Goal: Information Seeking & Learning: Learn about a topic

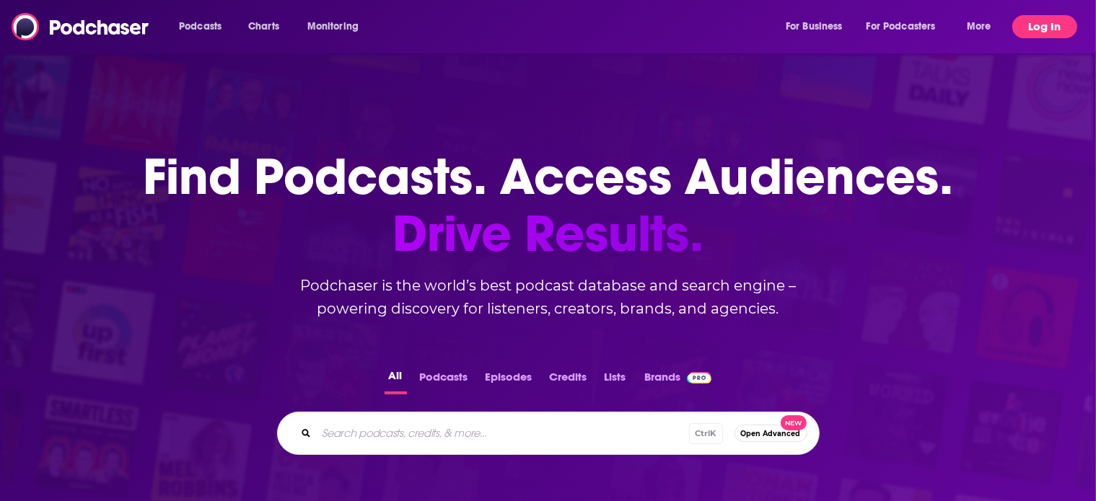
click at [1042, 22] on button "Log In" at bounding box center [1044, 26] width 65 height 23
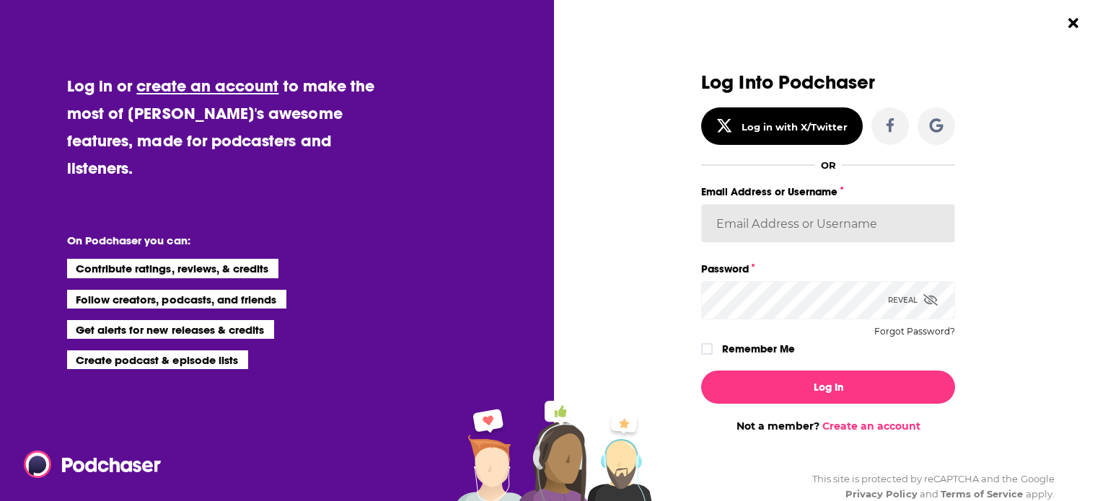
type input "[EMAIL_ADDRESS][DOMAIN_NAME]"
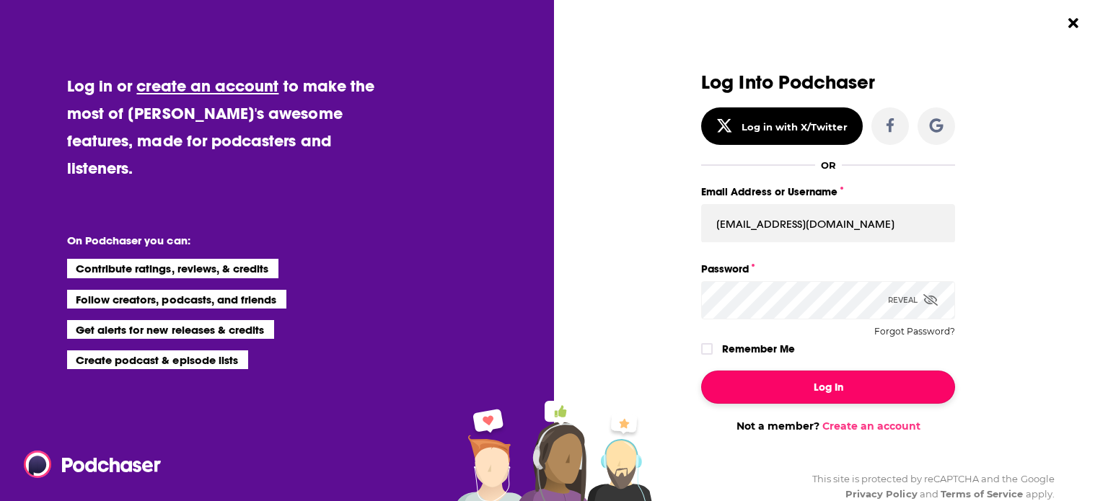
click at [783, 381] on button "Log In" at bounding box center [828, 387] width 254 height 33
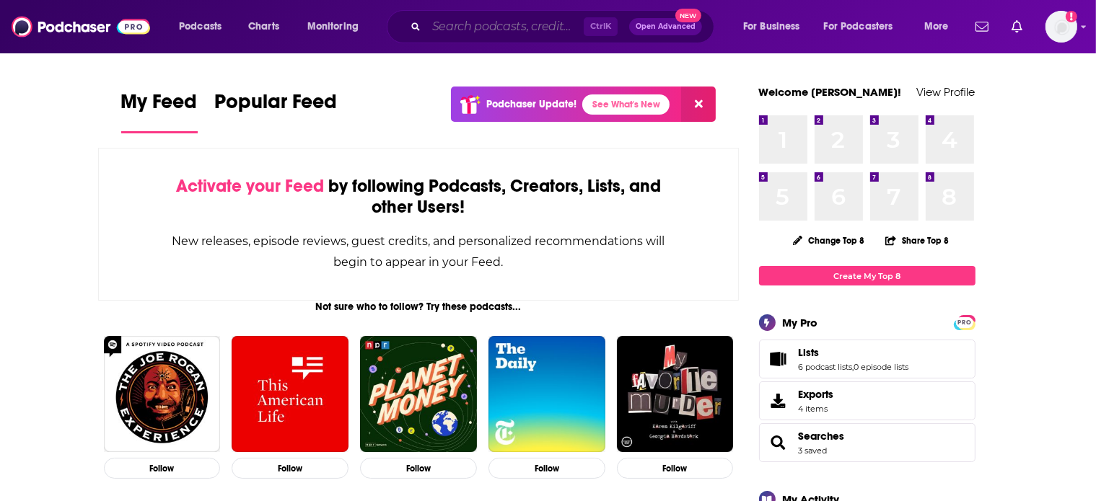
click at [515, 31] on input "Search podcasts, credits, & more..." at bounding box center [504, 26] width 157 height 23
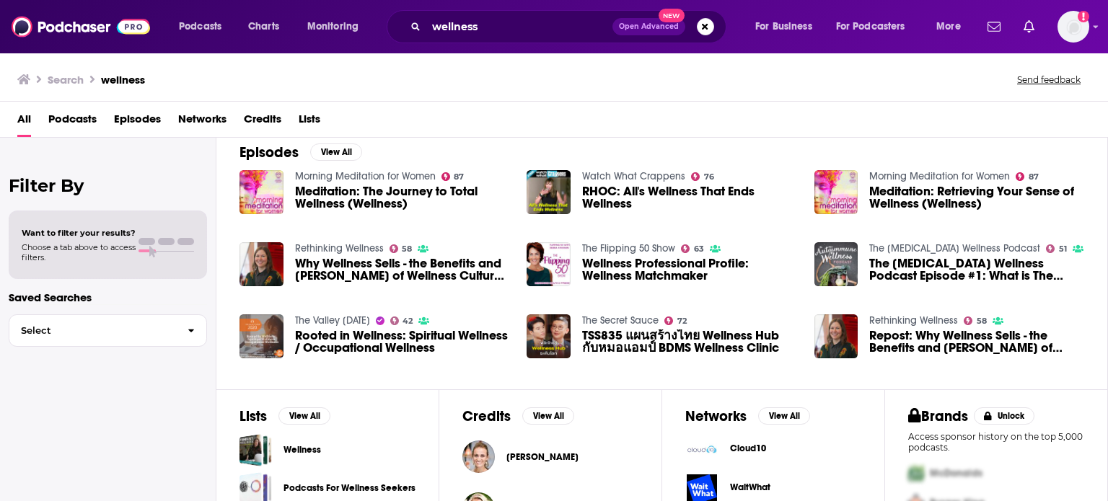
scroll to position [312, 0]
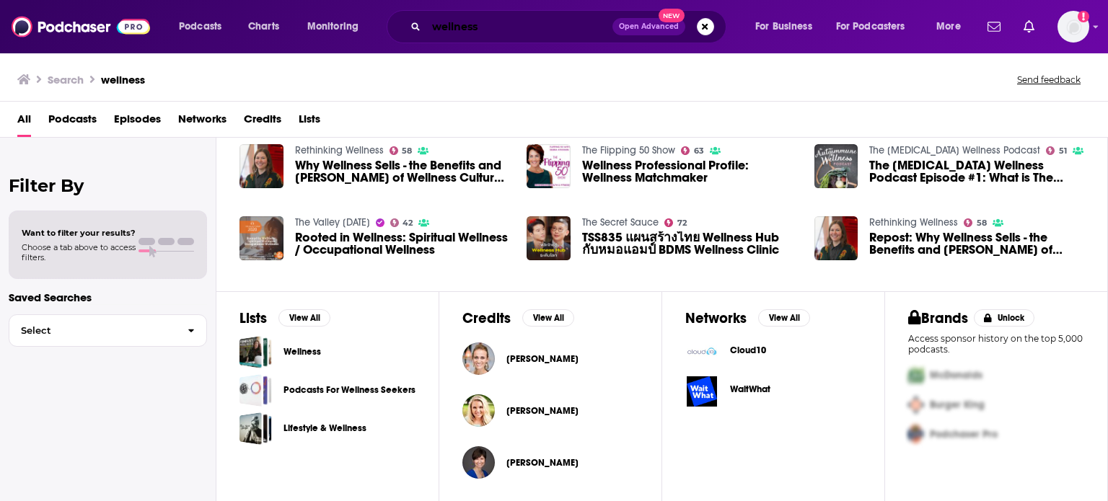
click at [453, 32] on input "wellness" at bounding box center [519, 26] width 186 height 23
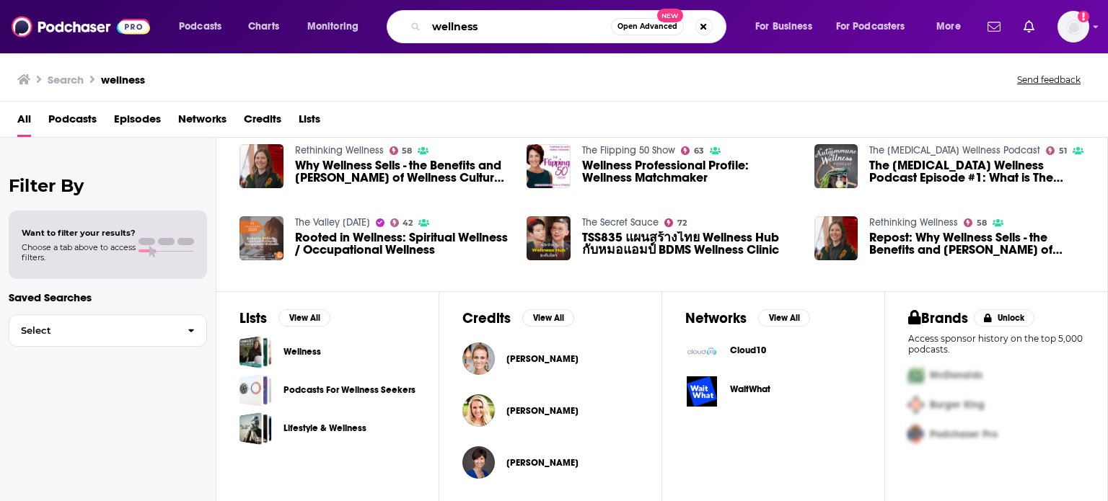
click at [453, 32] on input "wellness" at bounding box center [518, 26] width 185 height 23
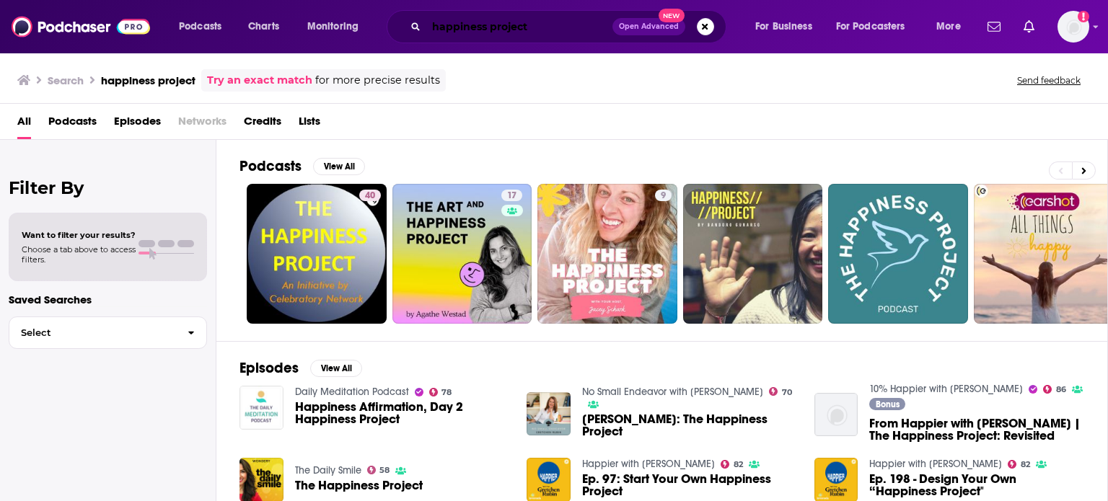
click at [546, 25] on input "happiness project" at bounding box center [519, 26] width 186 height 23
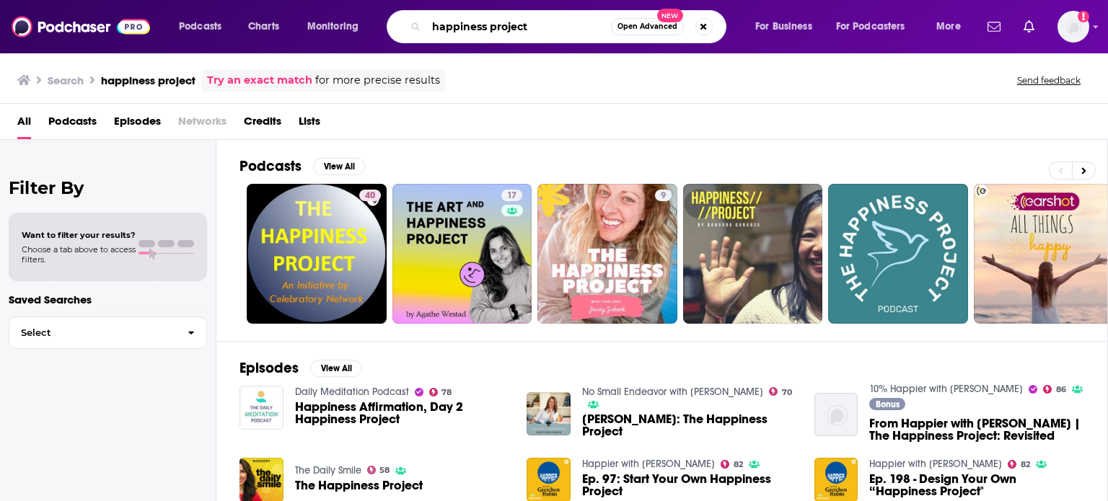
click at [546, 25] on input "happiness project" at bounding box center [518, 26] width 185 height 23
type input "[PERSON_NAME]"
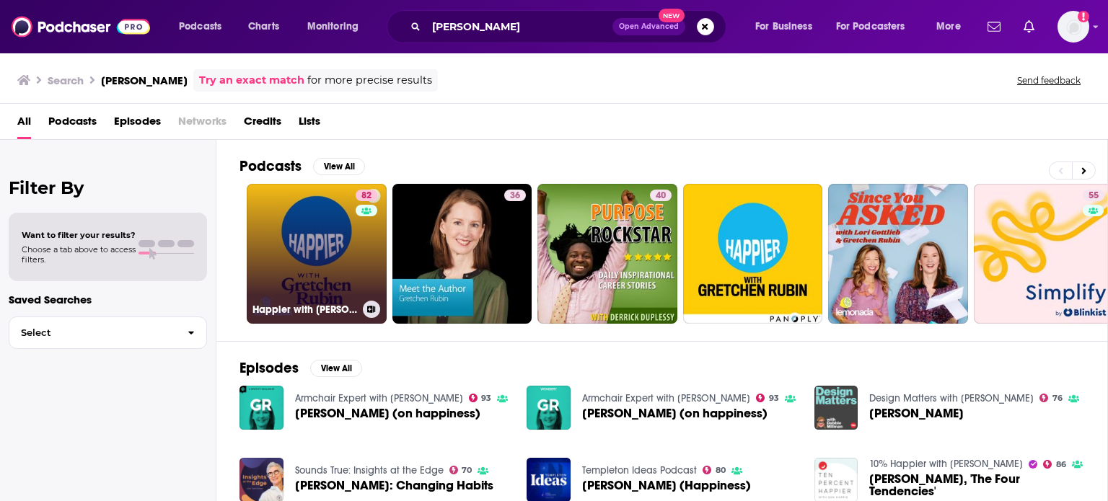
click at [320, 272] on link "82 Happier with [PERSON_NAME]" at bounding box center [317, 254] width 140 height 140
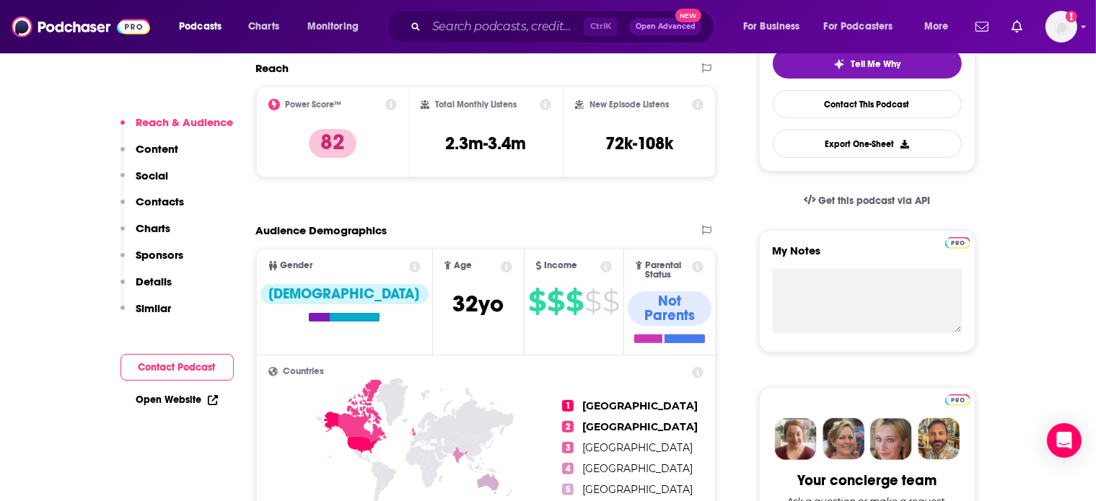
scroll to position [771, 0]
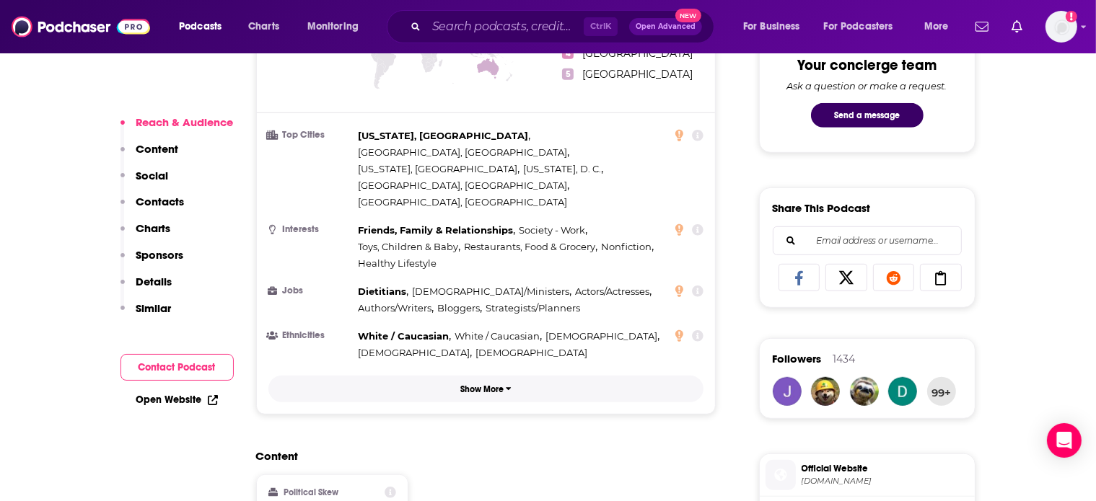
click at [488, 385] on p "Show More" at bounding box center [481, 390] width 43 height 10
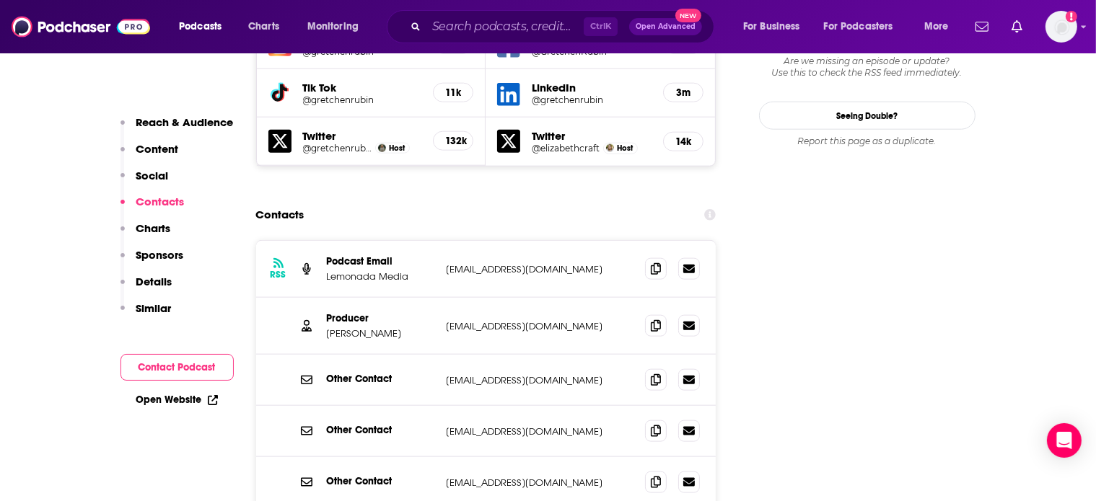
scroll to position [1658, 0]
click at [662, 315] on span at bounding box center [656, 326] width 22 height 22
drag, startPoint x: 393, startPoint y: 209, endPoint x: 361, endPoint y: 206, distance: 32.6
click at [361, 299] on div "Producer [PERSON_NAME] [PERSON_NAME][EMAIL_ADDRESS][DOMAIN_NAME] [EMAIL_ADDRESS…" at bounding box center [486, 327] width 460 height 57
copy p "[PERSON_NAME]"
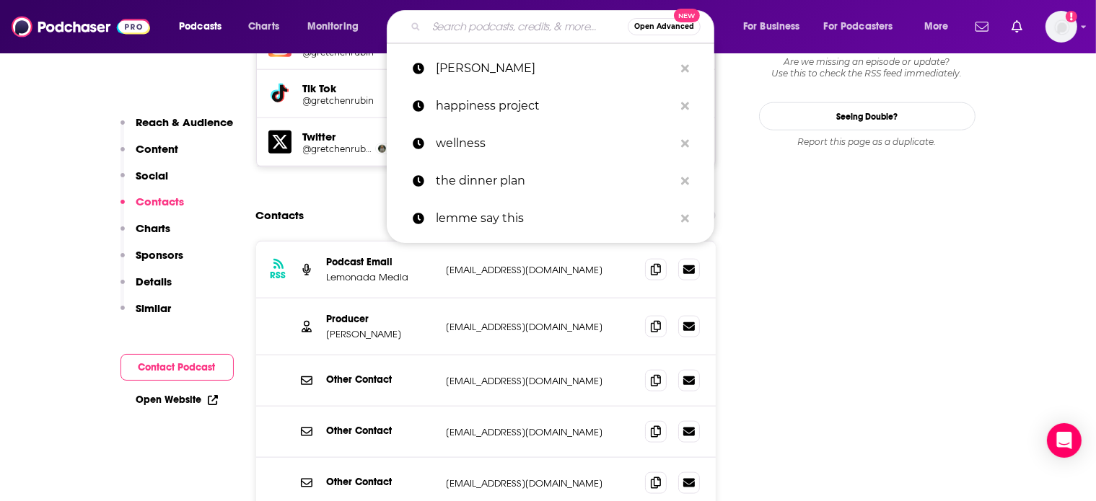
click at [459, 27] on input "Search podcasts, credits, & more..." at bounding box center [526, 26] width 201 height 23
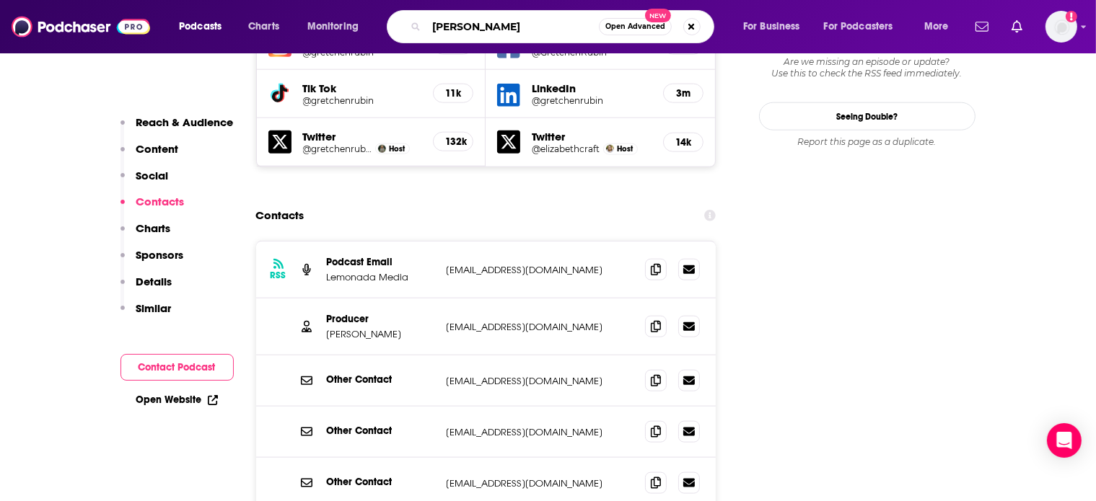
type input "[PERSON_NAME]"
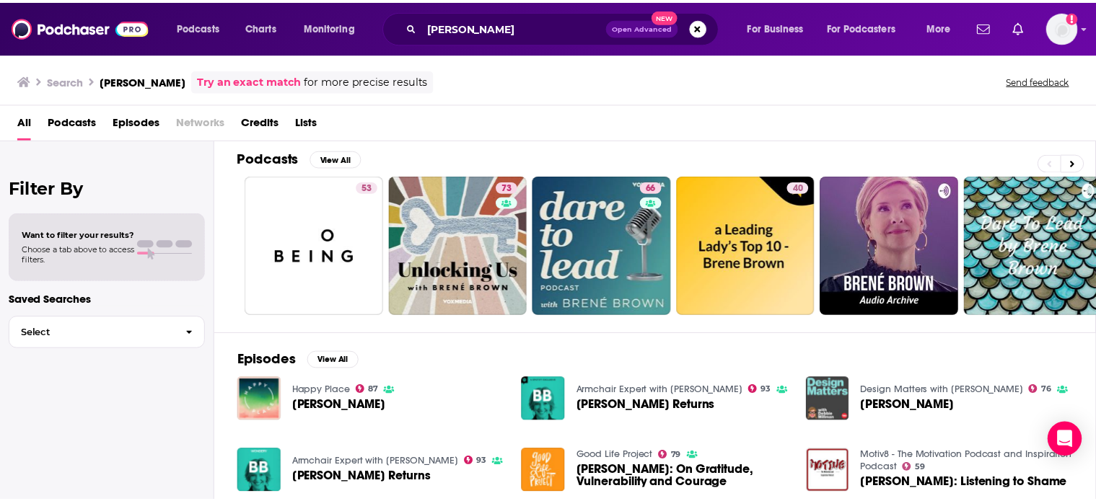
scroll to position [9, 0]
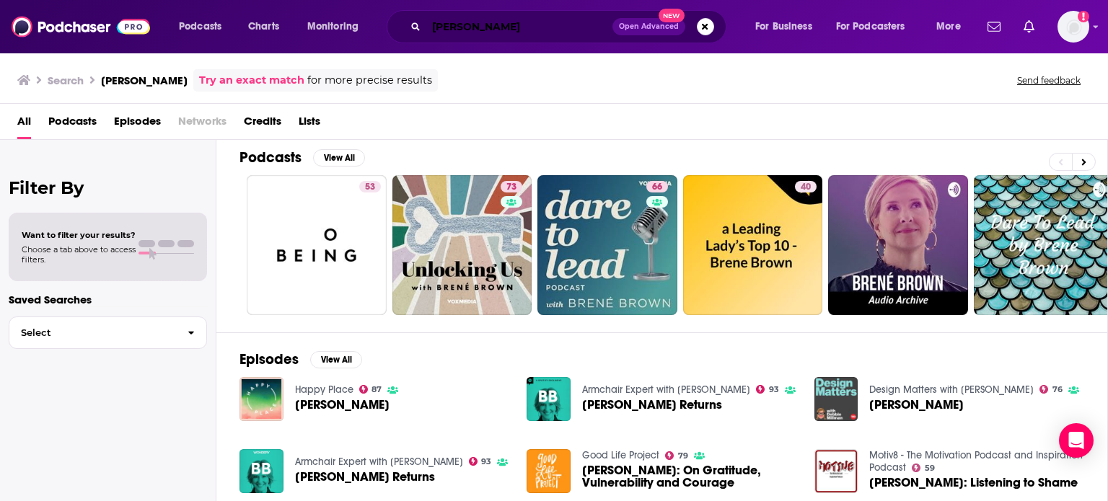
click at [453, 22] on input "[PERSON_NAME]" at bounding box center [519, 26] width 186 height 23
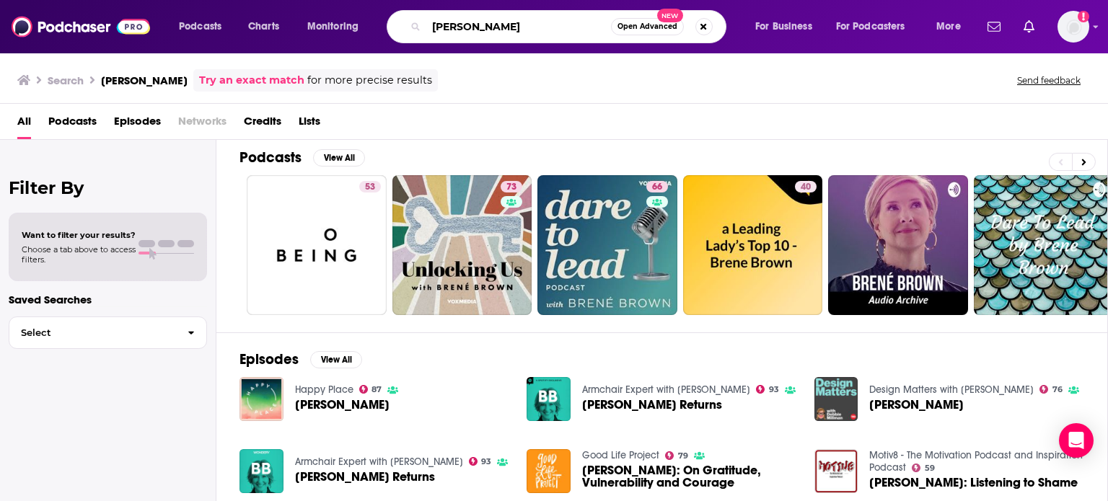
click at [453, 22] on input "[PERSON_NAME]" at bounding box center [518, 26] width 185 height 23
type input "clever with [PERSON_NAME]"
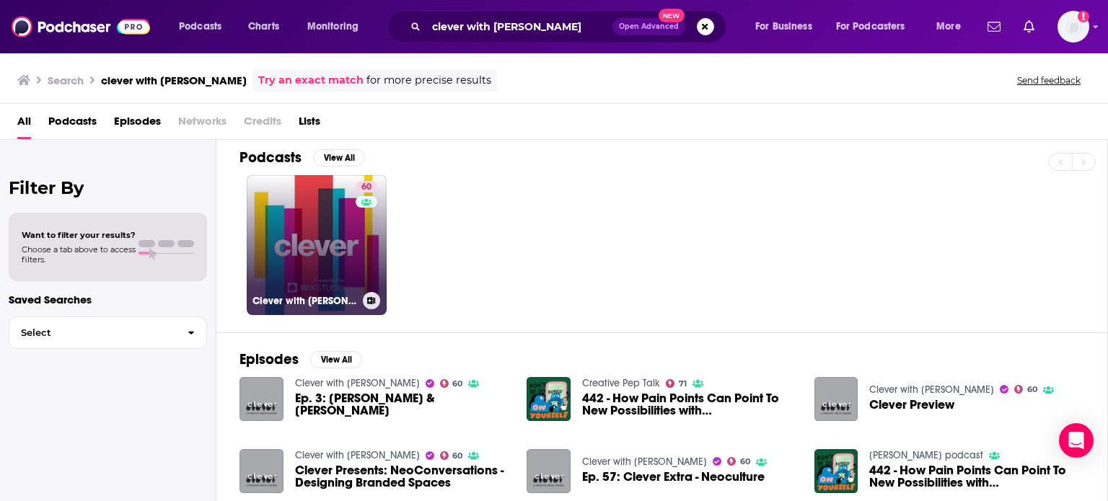
click at [333, 216] on link "60 Clever with [PERSON_NAME]" at bounding box center [317, 245] width 140 height 140
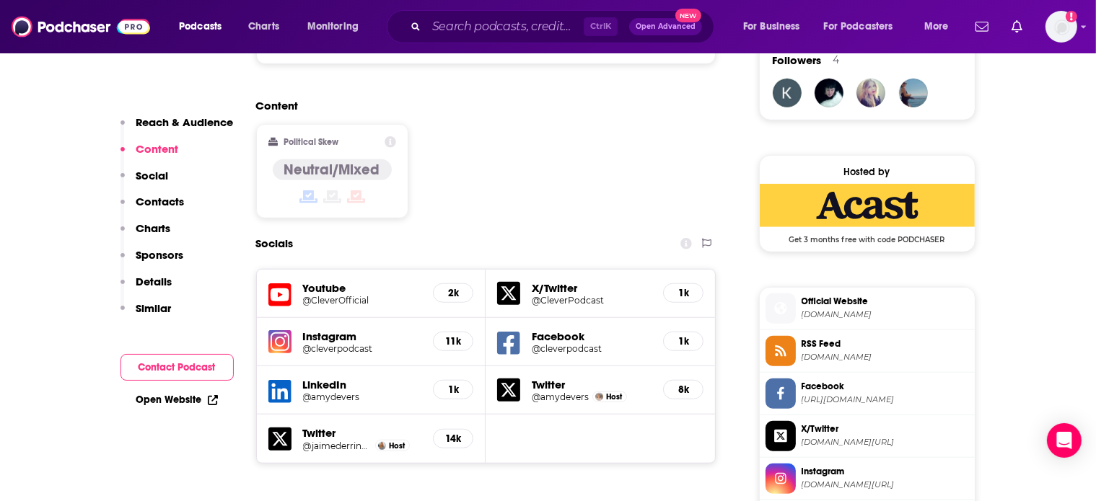
scroll to position [1531, 0]
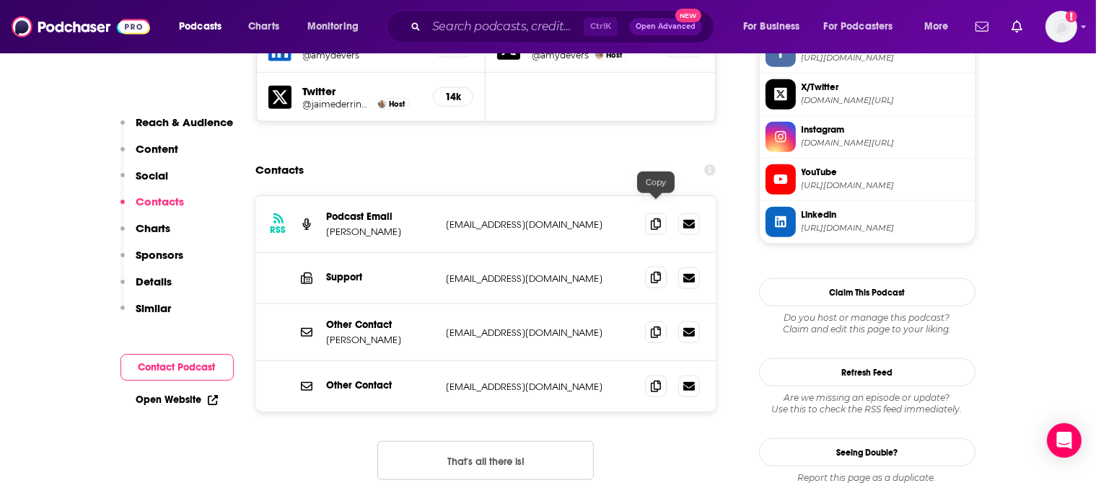
click at [657, 267] on span at bounding box center [656, 278] width 22 height 22
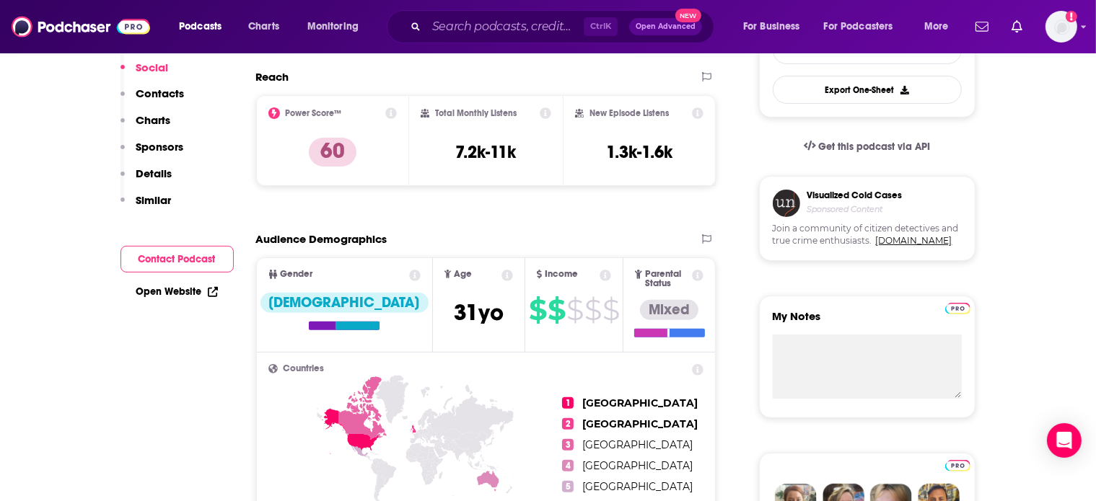
scroll to position [0, 0]
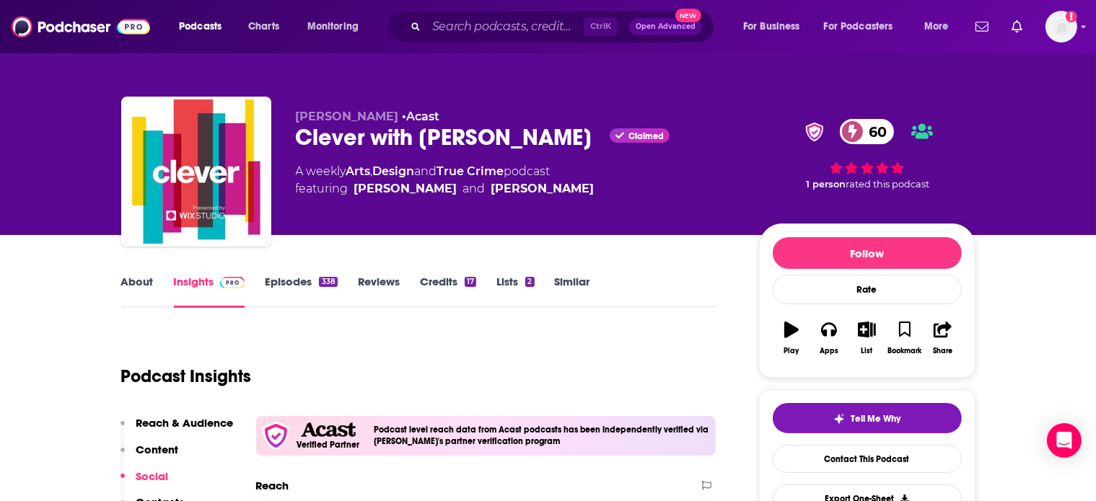
click at [310, 281] on link "Episodes 338" at bounding box center [301, 291] width 72 height 33
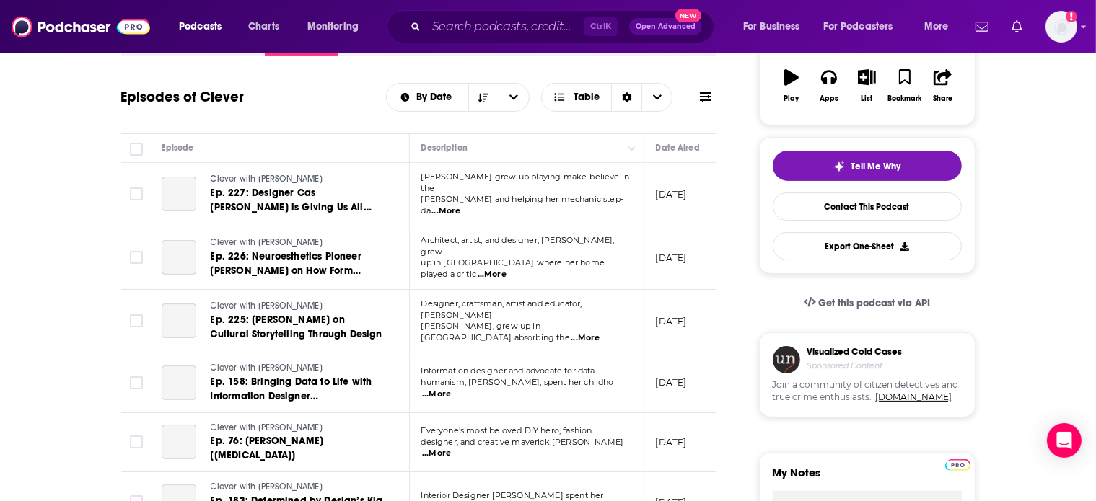
scroll to position [143, 0]
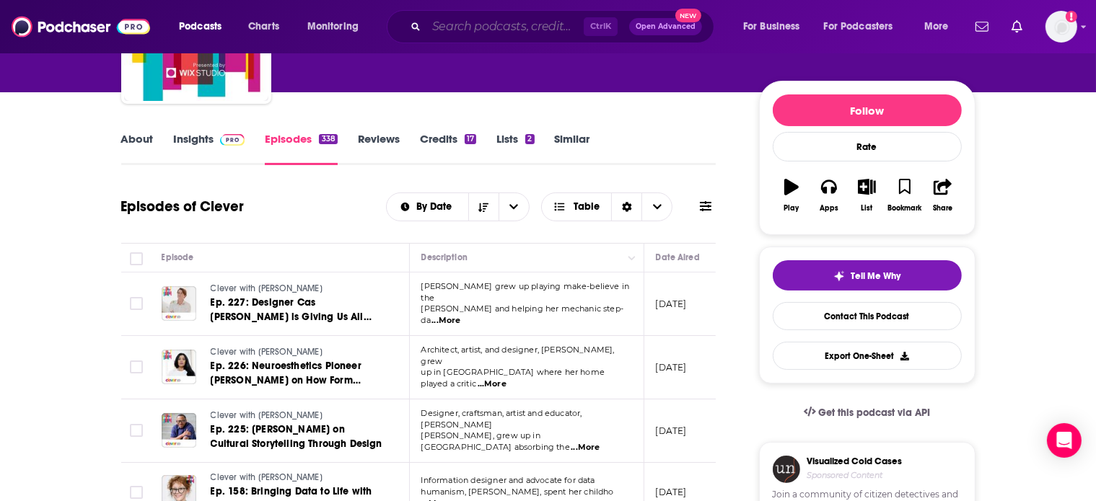
click at [441, 25] on input "Search podcasts, credits, & more..." at bounding box center [504, 26] width 157 height 23
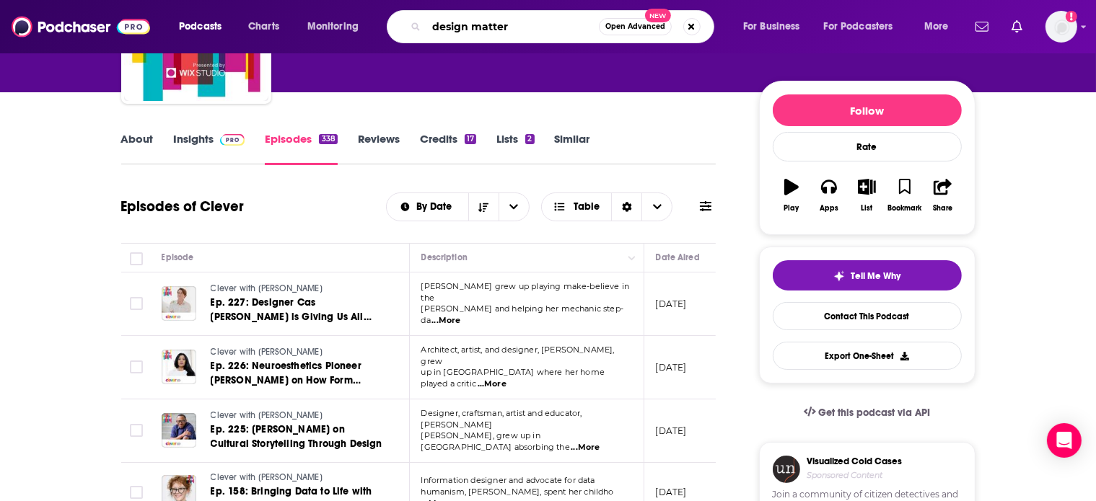
type input "design matters"
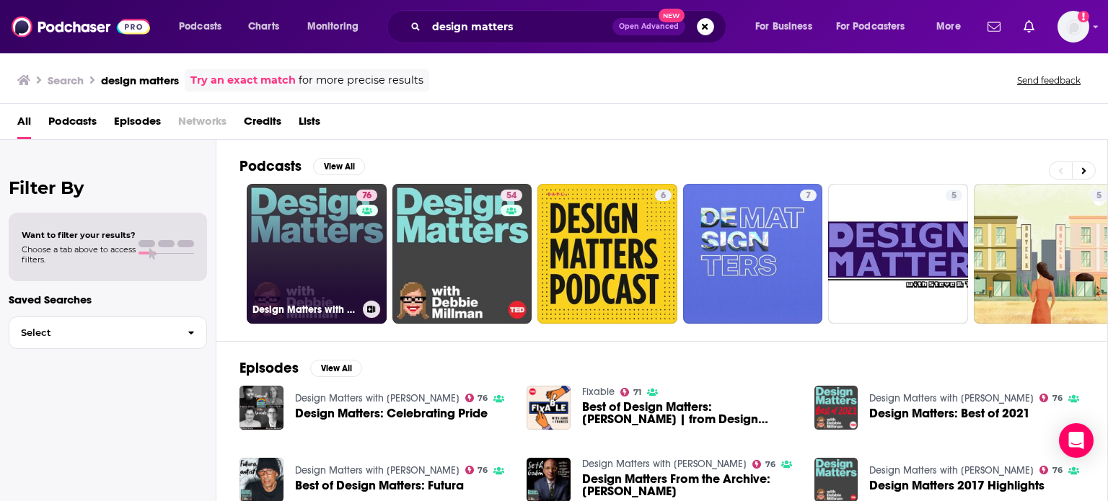
click at [314, 227] on link "76 Design Matters with [PERSON_NAME]" at bounding box center [317, 254] width 140 height 140
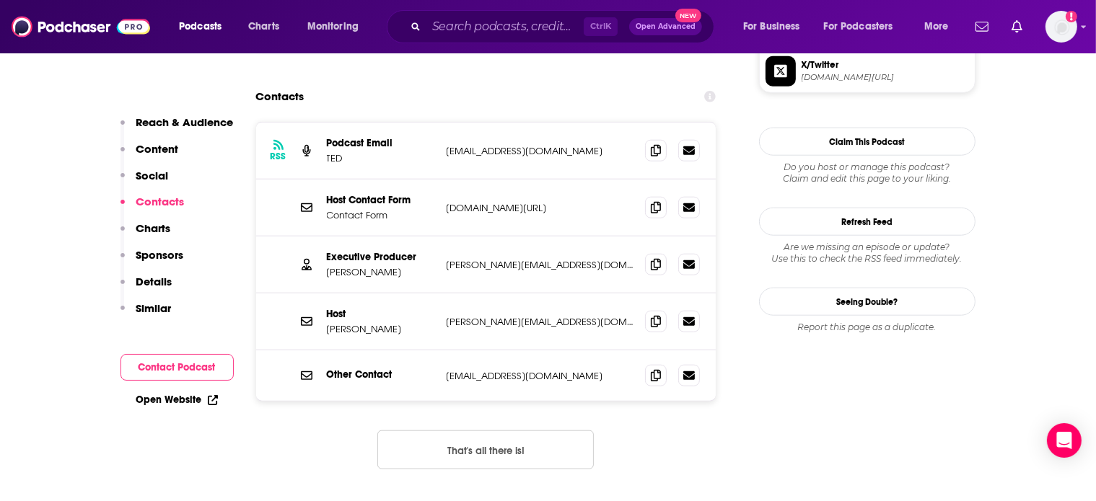
scroll to position [1434, 0]
click at [656, 259] on icon at bounding box center [656, 265] width 10 height 12
drag, startPoint x: 403, startPoint y: 281, endPoint x: 364, endPoint y: 284, distance: 39.1
click at [364, 324] on p "[PERSON_NAME]" at bounding box center [381, 330] width 108 height 12
copy p "[PERSON_NAME]"
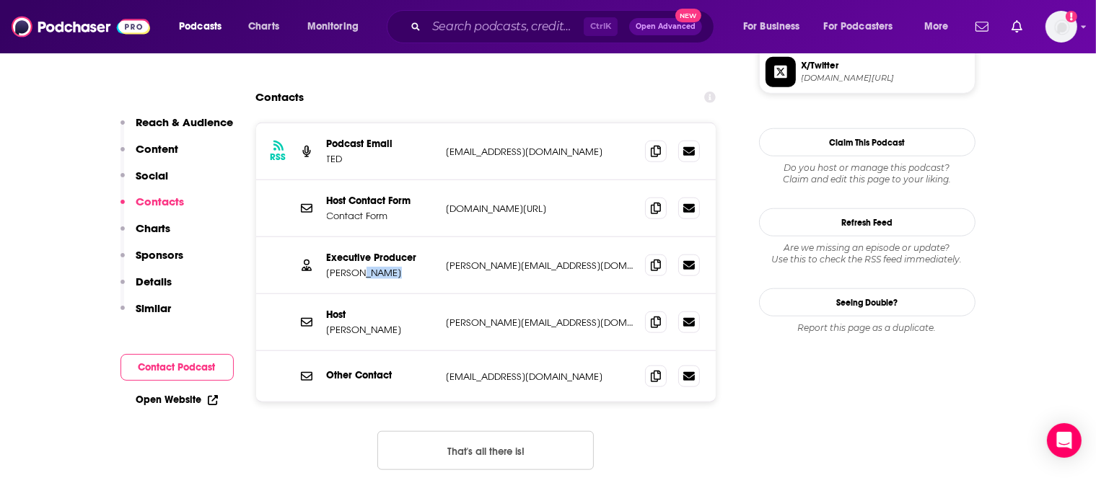
drag, startPoint x: 392, startPoint y: 231, endPoint x: 355, endPoint y: 227, distance: 37.8
click at [355, 267] on p "[PERSON_NAME]" at bounding box center [381, 273] width 108 height 12
click at [437, 30] on input "Search podcasts, credits, & more..." at bounding box center [504, 26] width 157 height 23
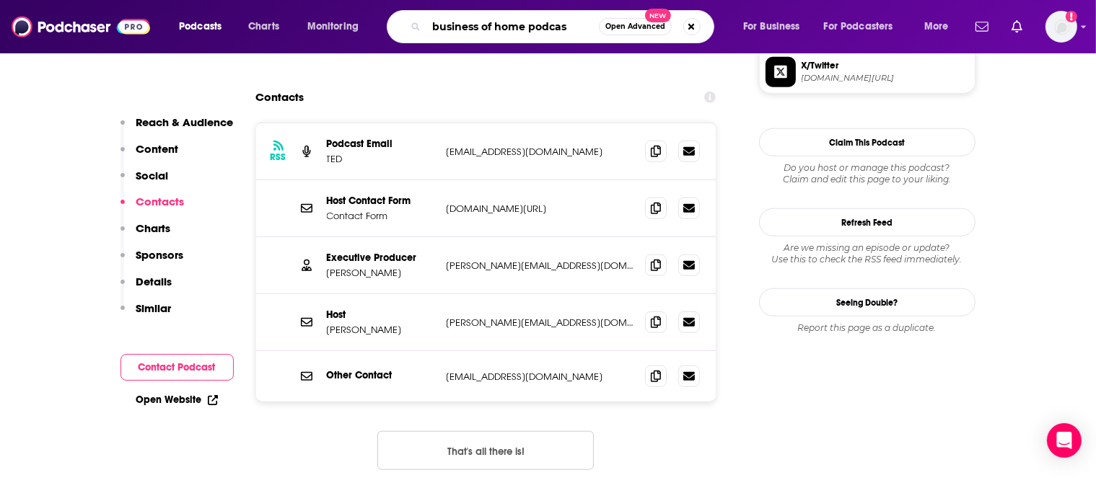
type input "business of home podcast"
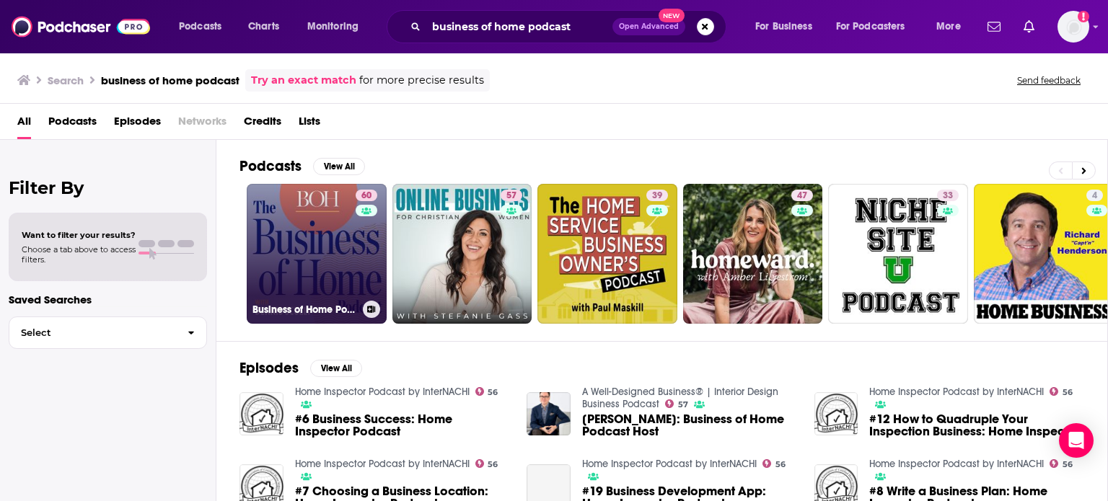
click at [322, 229] on link "60 Business of Home Podcast" at bounding box center [317, 254] width 140 height 140
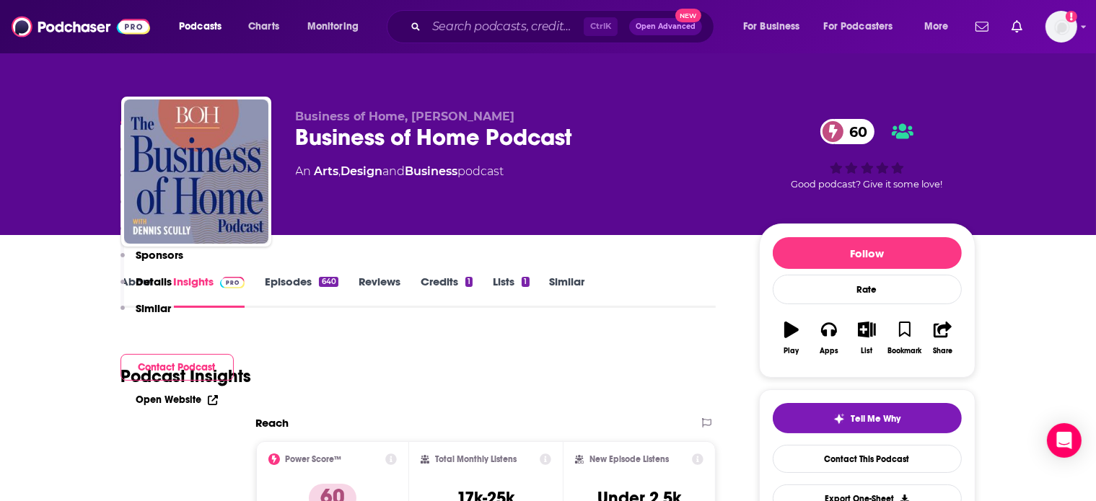
scroll to position [1395, 0]
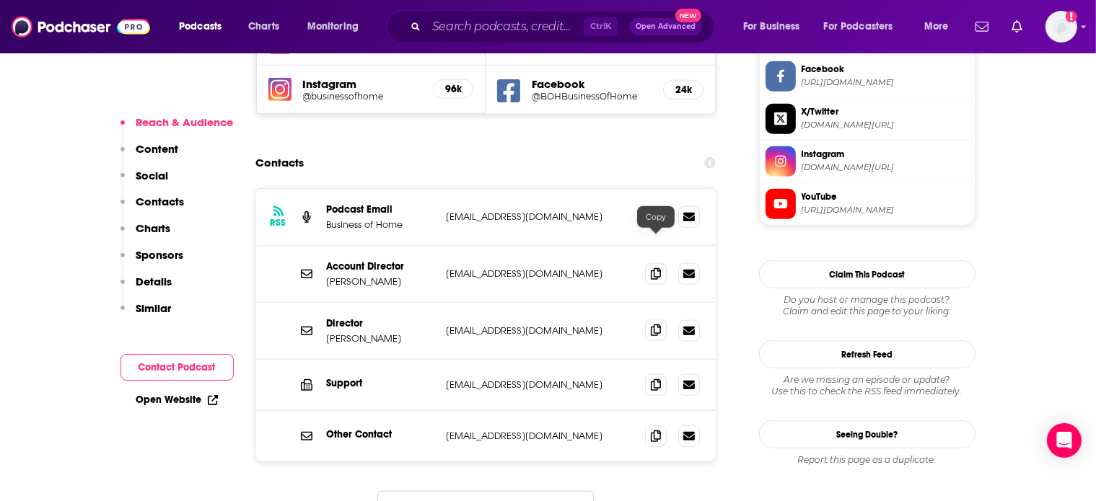
click at [655, 325] on icon at bounding box center [656, 331] width 10 height 12
click at [457, 30] on input "Search podcasts, credits, & more..." at bounding box center [504, 26] width 157 height 23
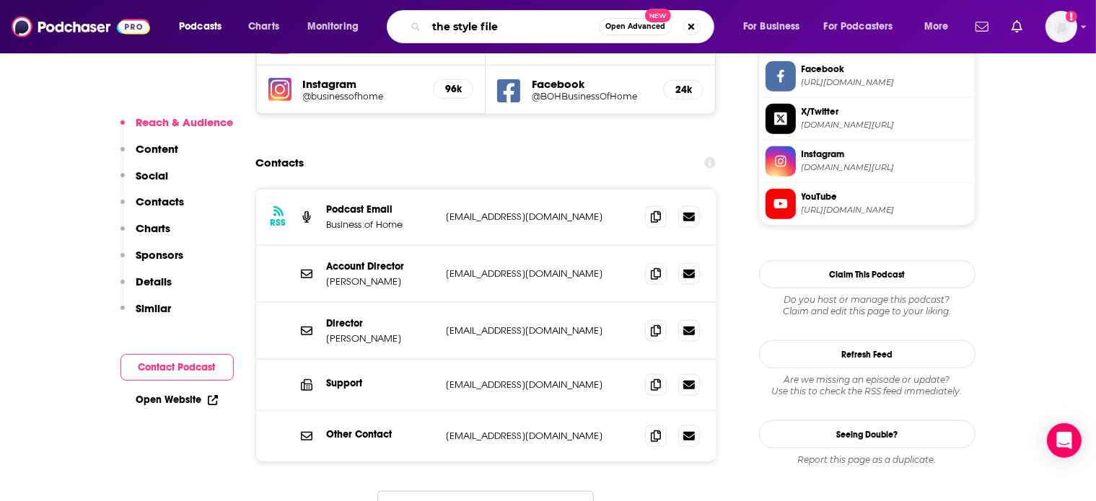
type input "the style files"
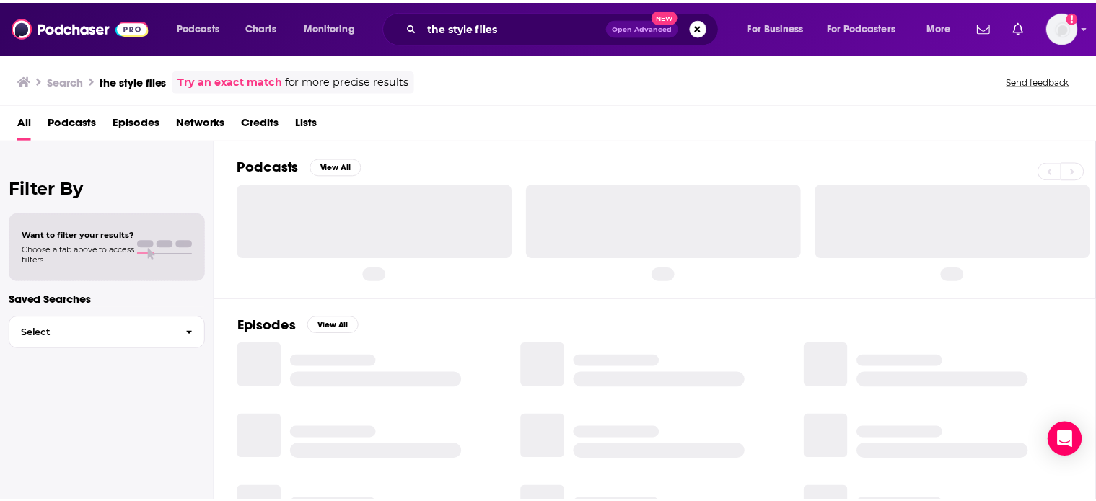
scroll to position [60, 0]
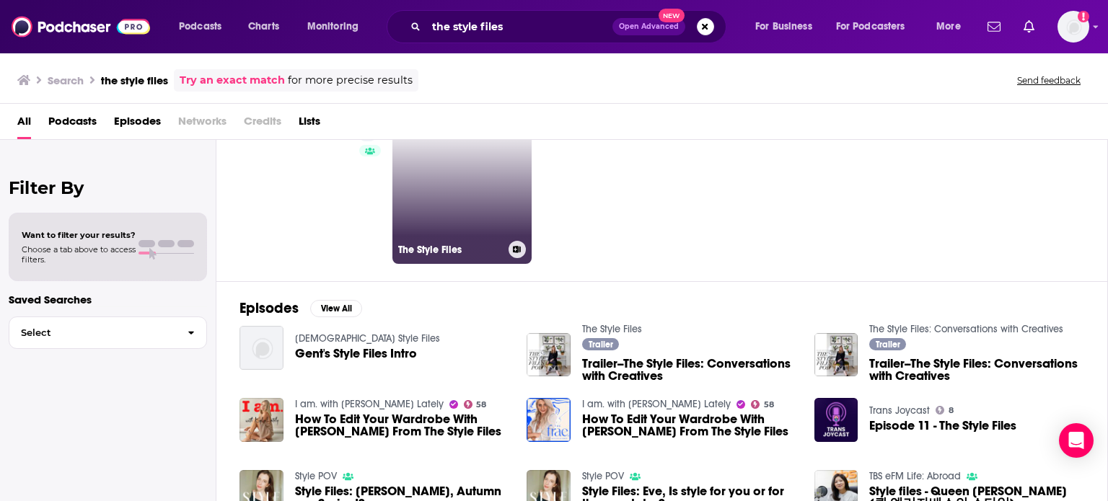
click at [460, 163] on link "The Style Files" at bounding box center [462, 194] width 140 height 140
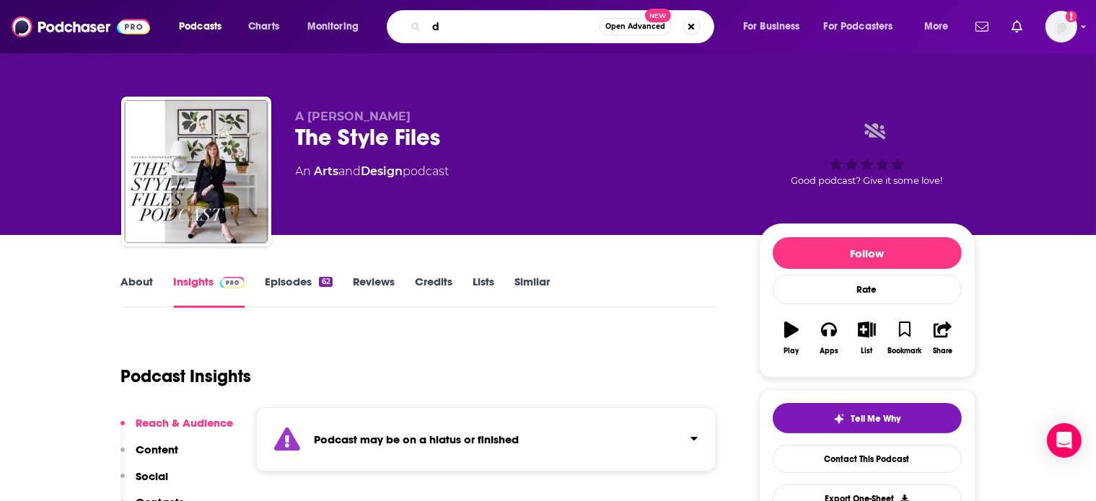
click at [449, 25] on input "Search podcasts, credits, & more..." at bounding box center [512, 26] width 172 height 23
type input "dear [PERSON_NAME] interior design"
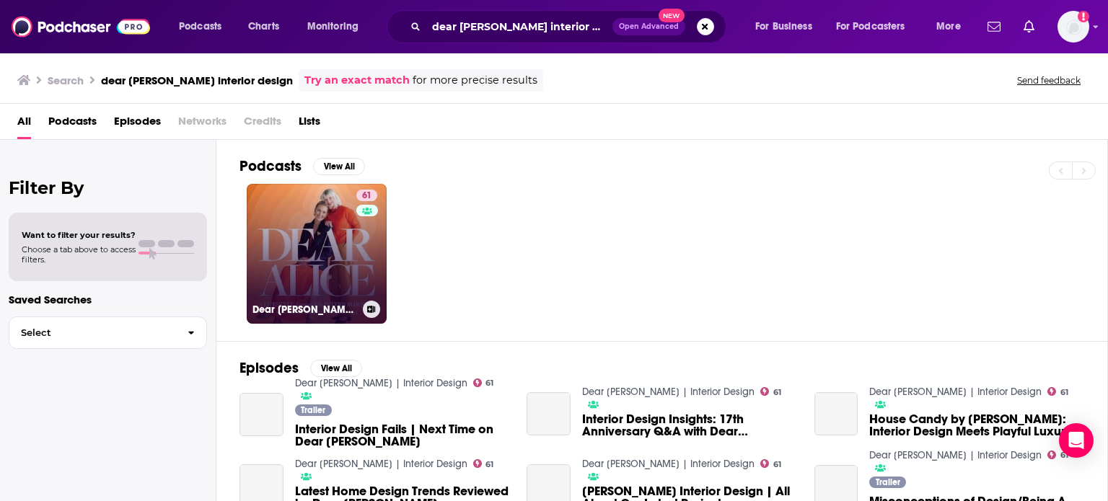
click at [340, 229] on link "61 Dear [PERSON_NAME] | Interior Design" at bounding box center [317, 254] width 140 height 140
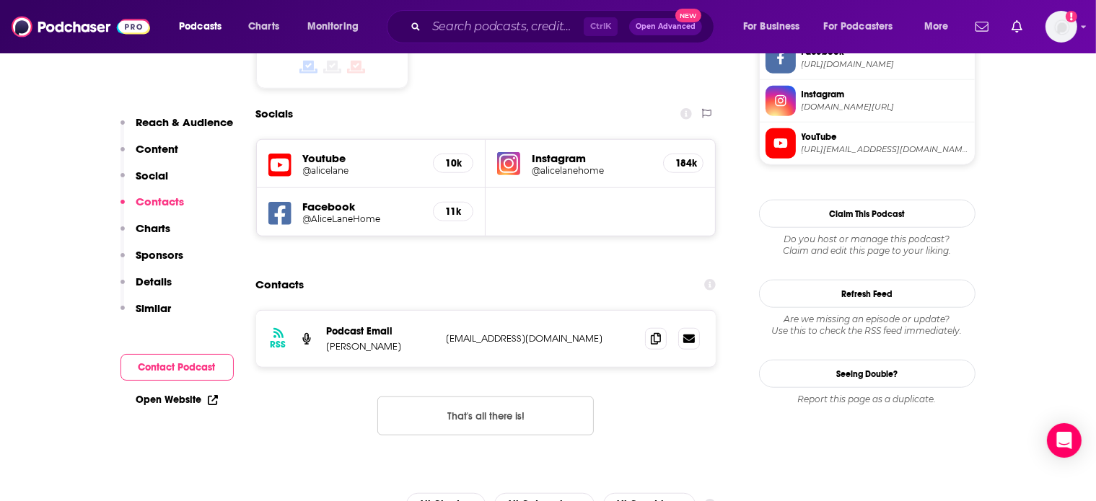
scroll to position [1273, 0]
click at [663, 328] on span at bounding box center [656, 339] width 22 height 22
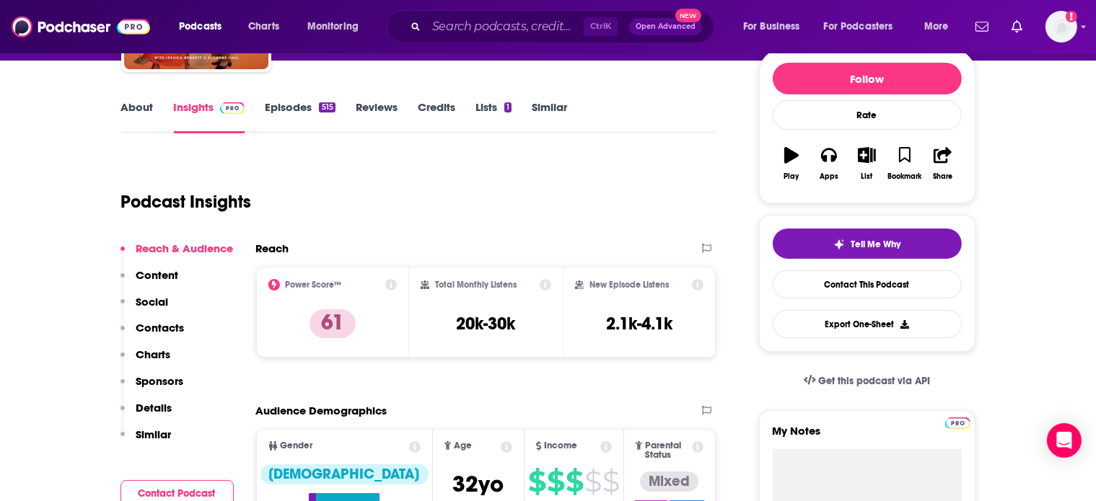
scroll to position [4, 0]
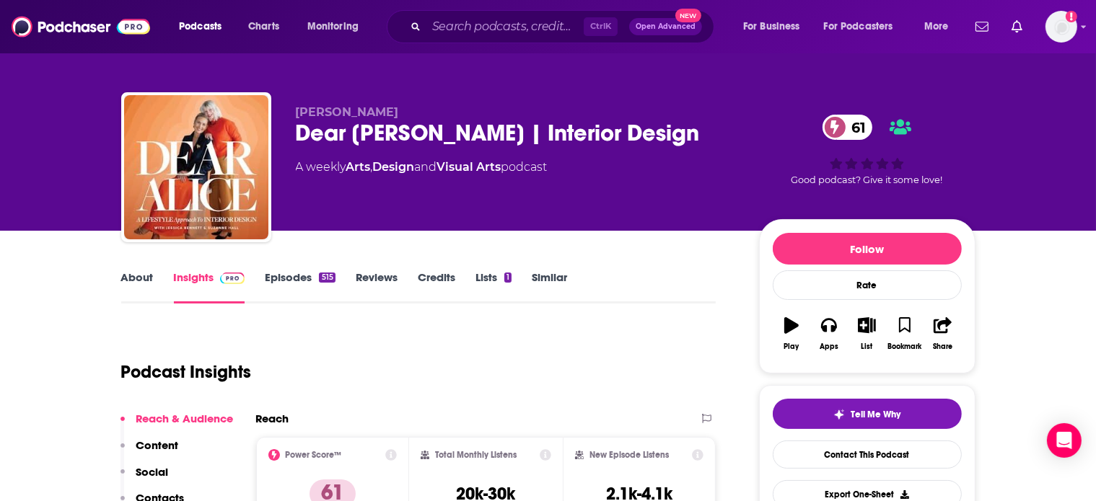
click at [310, 277] on link "Episodes 515" at bounding box center [300, 287] width 70 height 33
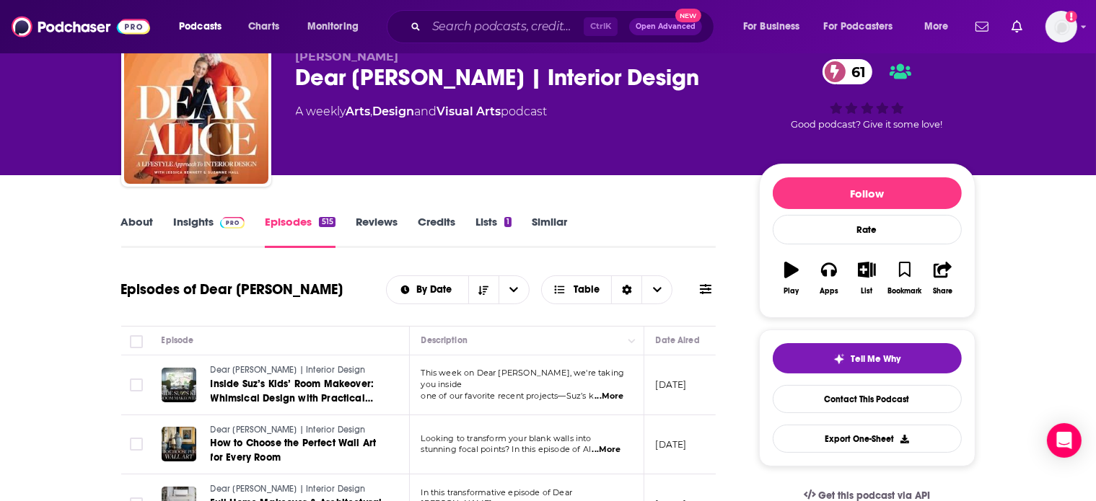
scroll to position [61, 0]
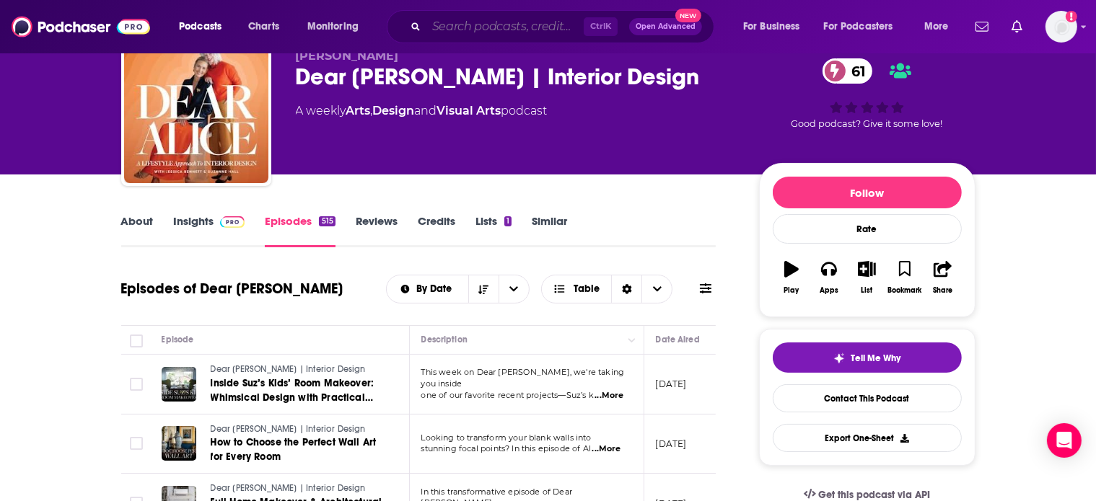
click at [442, 33] on input "Search podcasts, credits, & more..." at bounding box center [504, 26] width 157 height 23
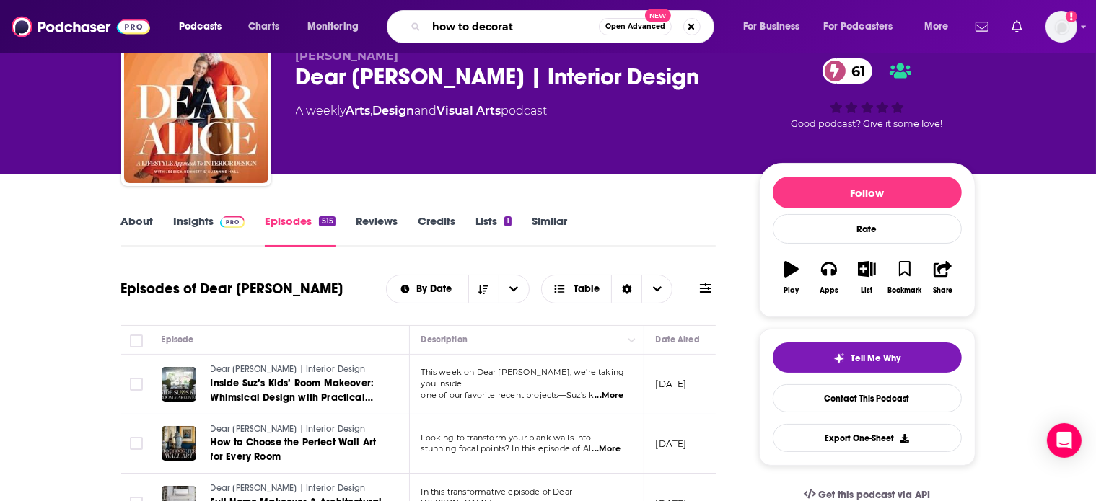
type input "how to decorate"
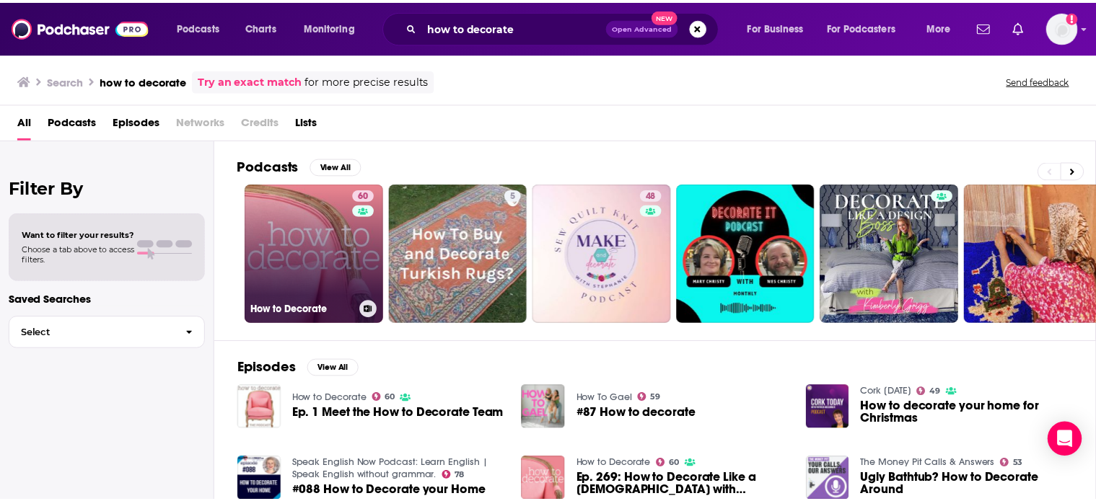
scroll to position [1, 0]
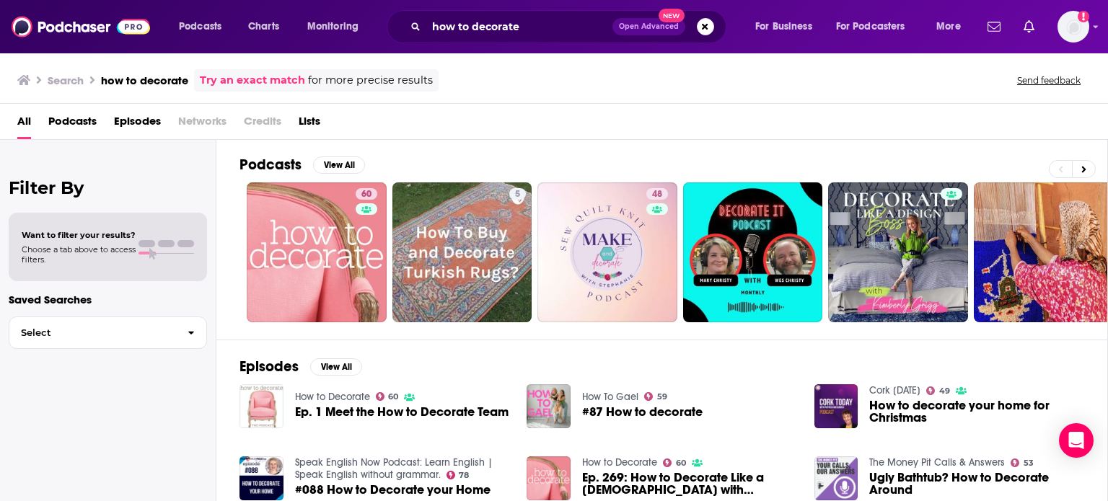
click at [265, 399] on img "Ep. 1 Meet the How to Decorate Team" at bounding box center [262, 407] width 44 height 44
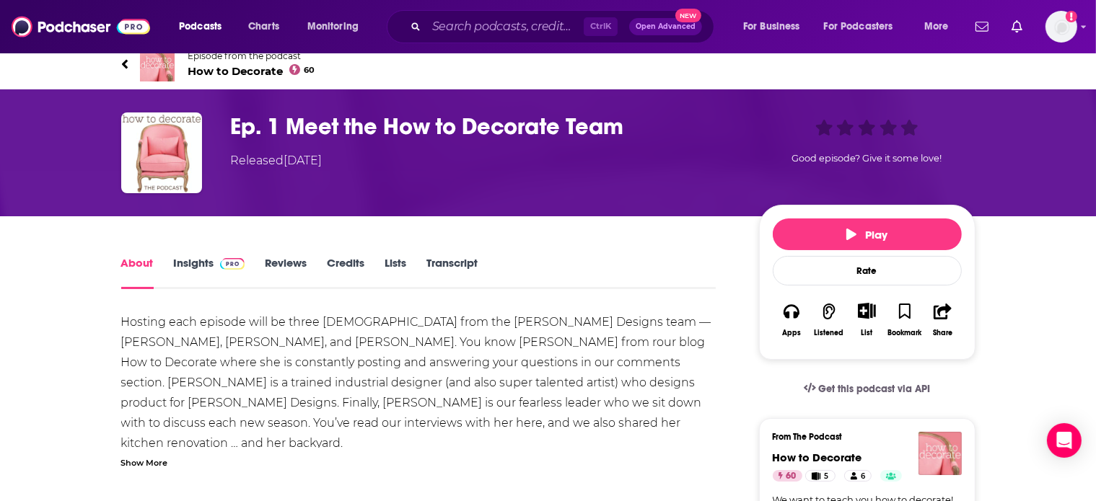
scroll to position [316, 0]
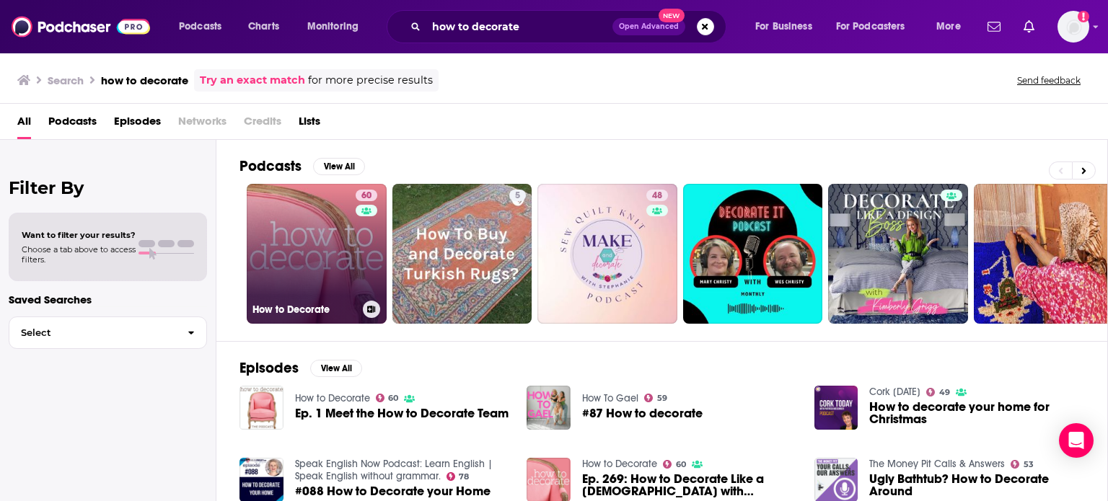
click at [310, 262] on link "60 How to Decorate" at bounding box center [317, 254] width 140 height 140
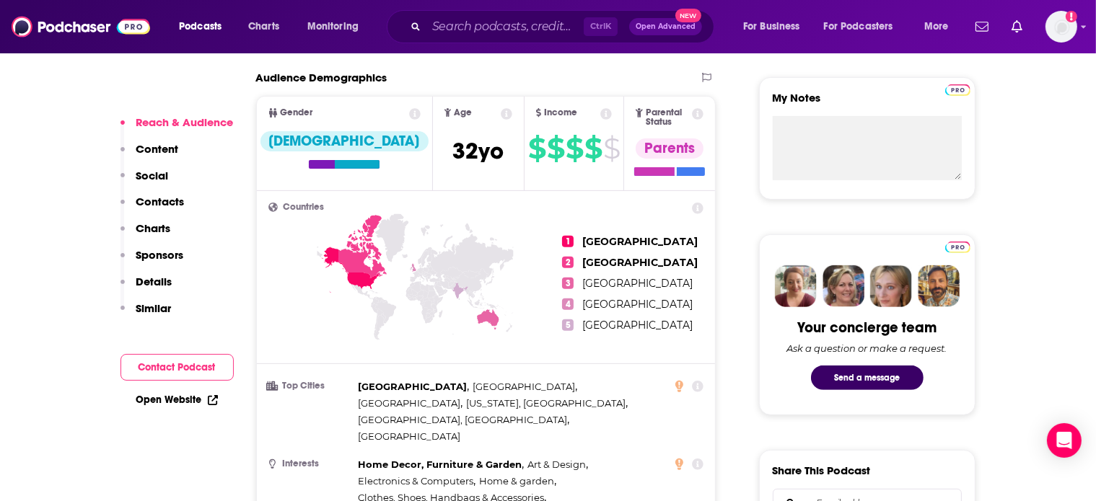
scroll to position [533, 0]
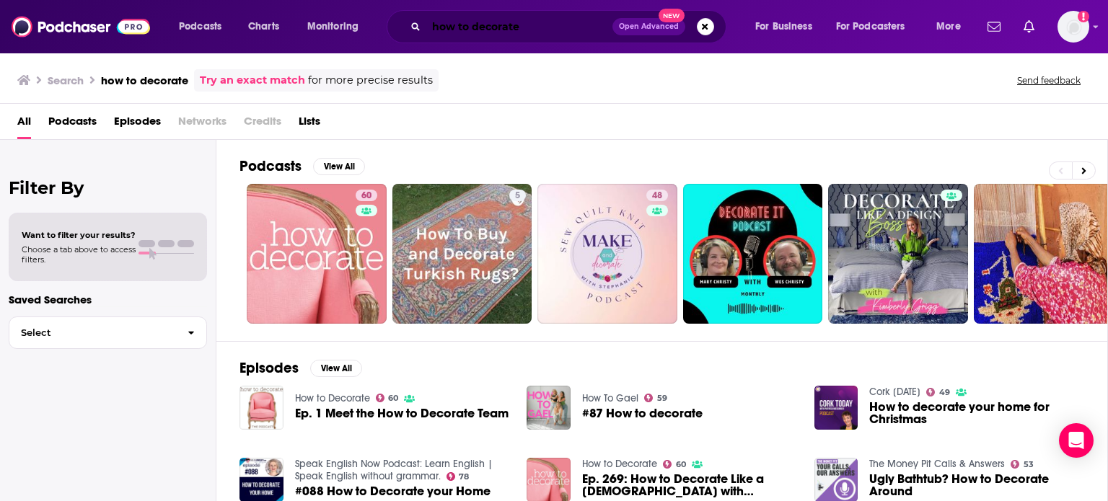
click at [446, 19] on input "how to decorate" at bounding box center [519, 26] width 186 height 23
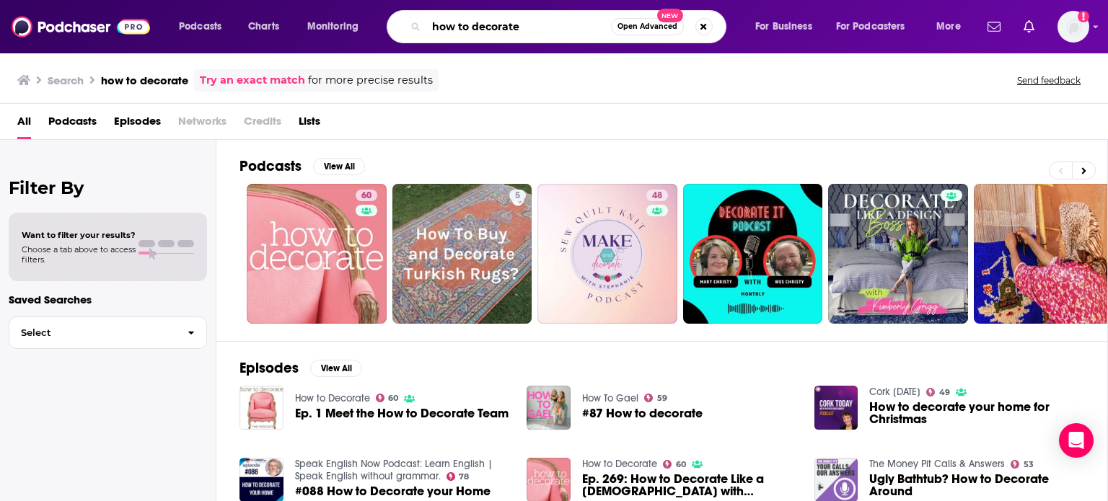
click at [446, 19] on input "how to decorate" at bounding box center [518, 26] width 185 height 23
paste input "Monocle on Design"
type input "Monocle on Design"
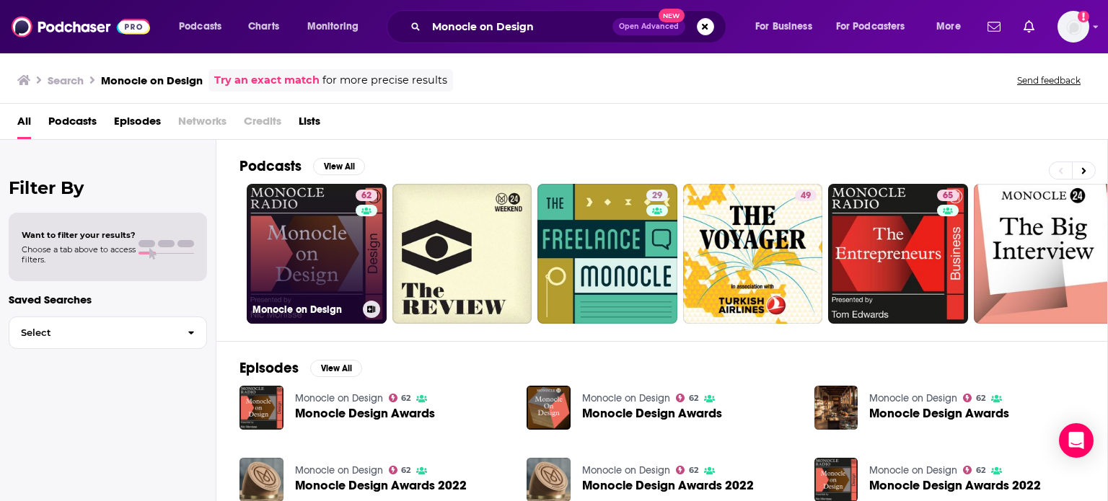
click at [333, 219] on link "62 Monocle on Design" at bounding box center [317, 254] width 140 height 140
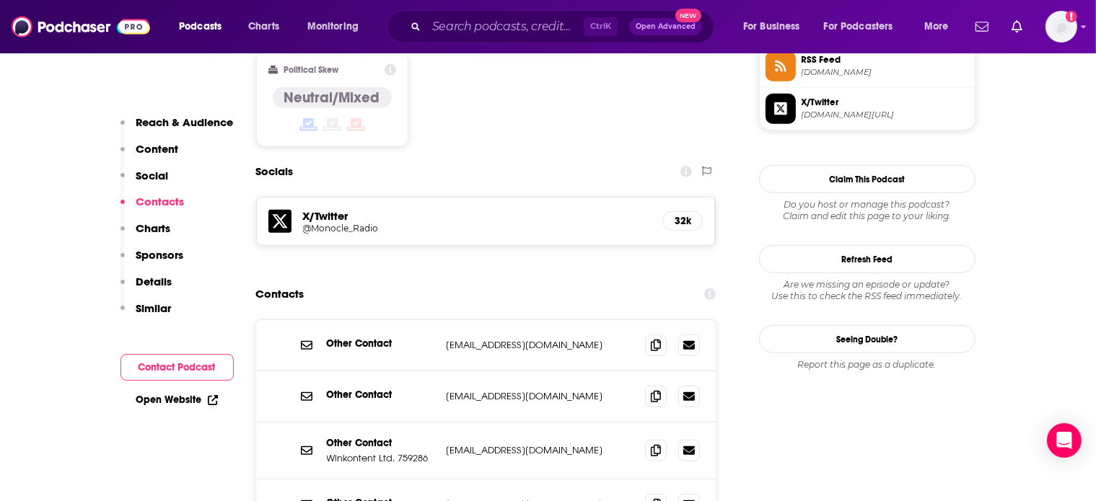
scroll to position [1293, 0]
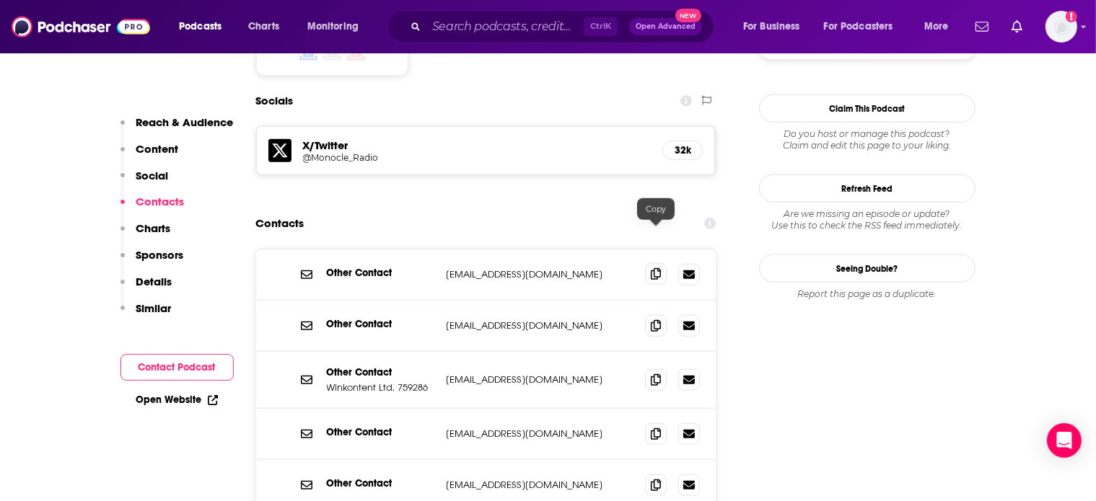
click at [661, 263] on span at bounding box center [656, 274] width 22 height 22
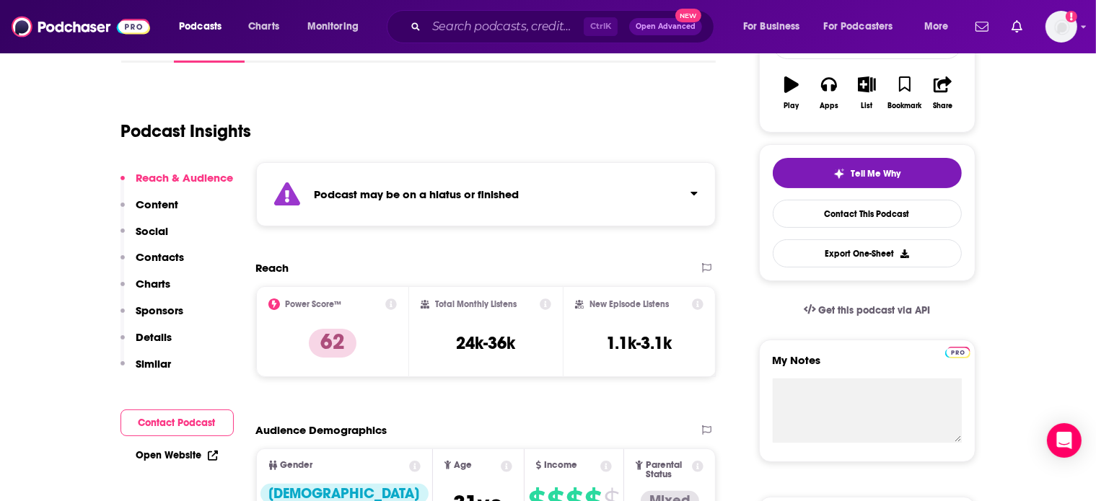
scroll to position [0, 0]
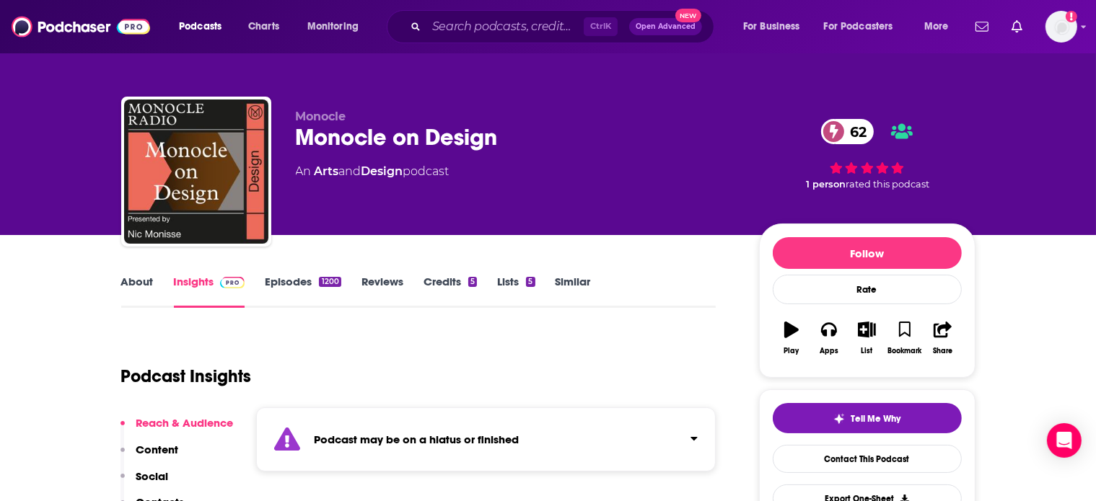
click at [307, 282] on link "Episodes 1200" at bounding box center [303, 291] width 76 height 33
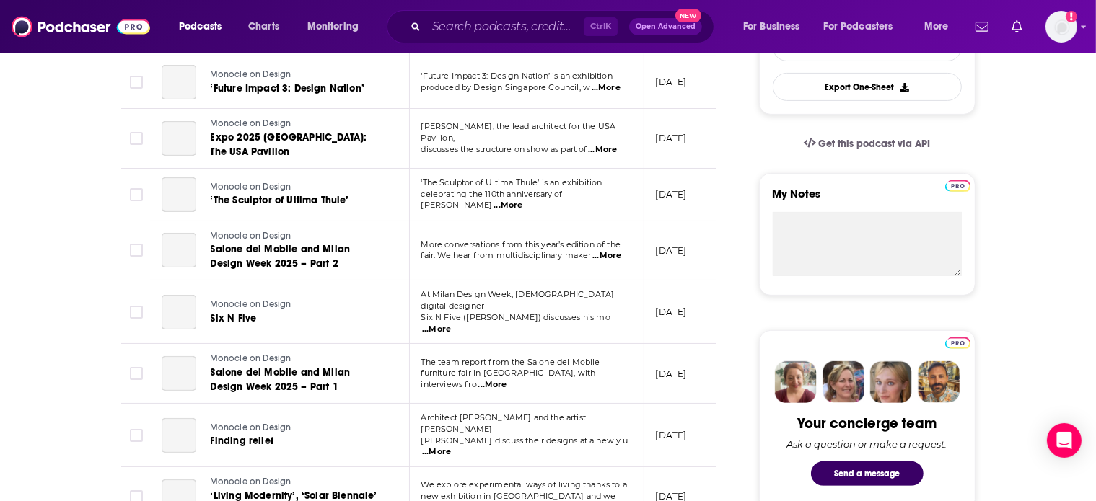
scroll to position [265, 0]
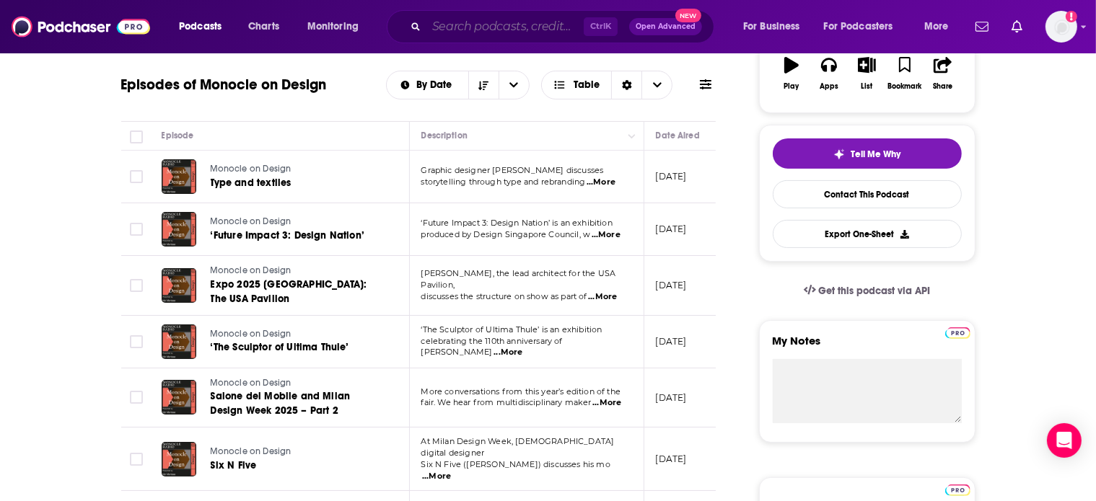
click at [441, 33] on input "Search podcasts, credits, & more..." at bounding box center [504, 26] width 157 height 23
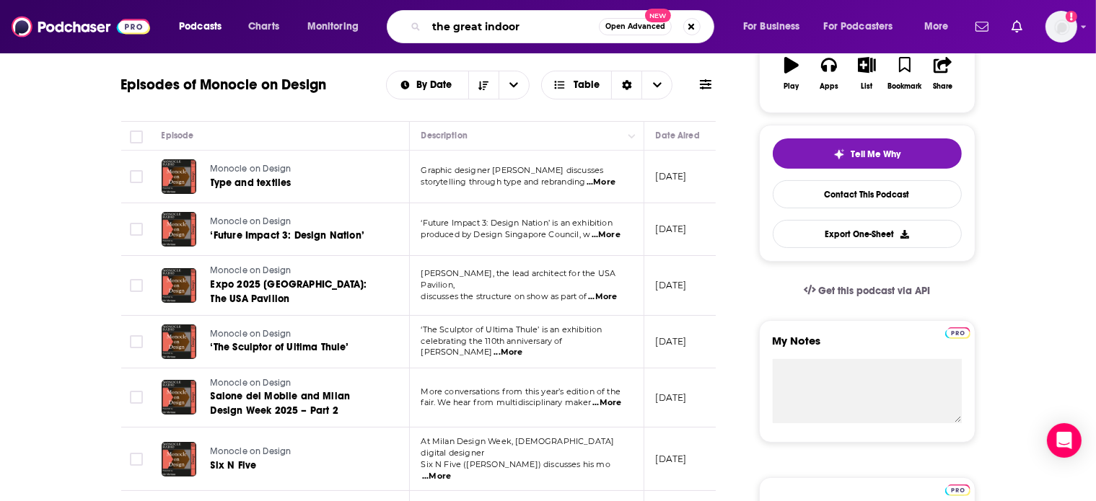
type input "the great indoors"
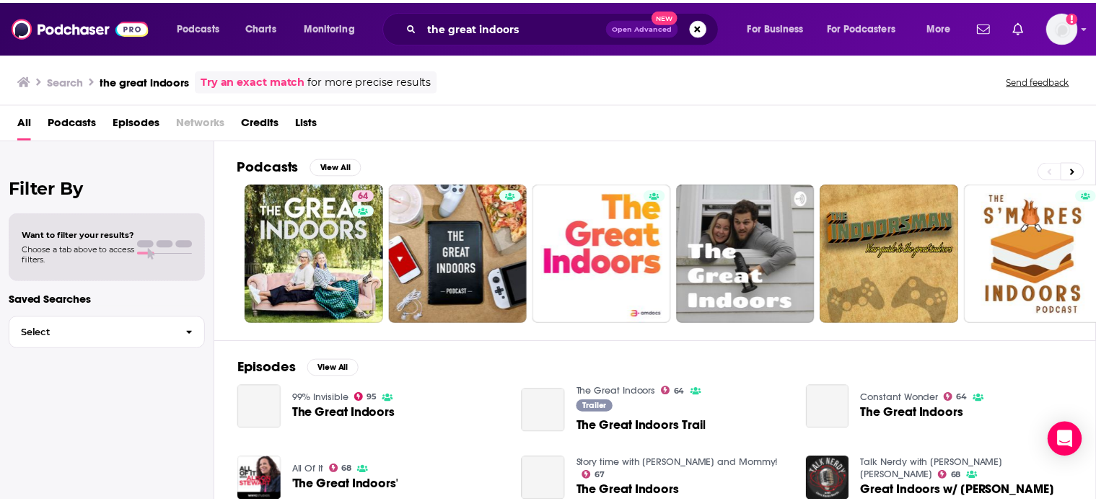
scroll to position [35, 0]
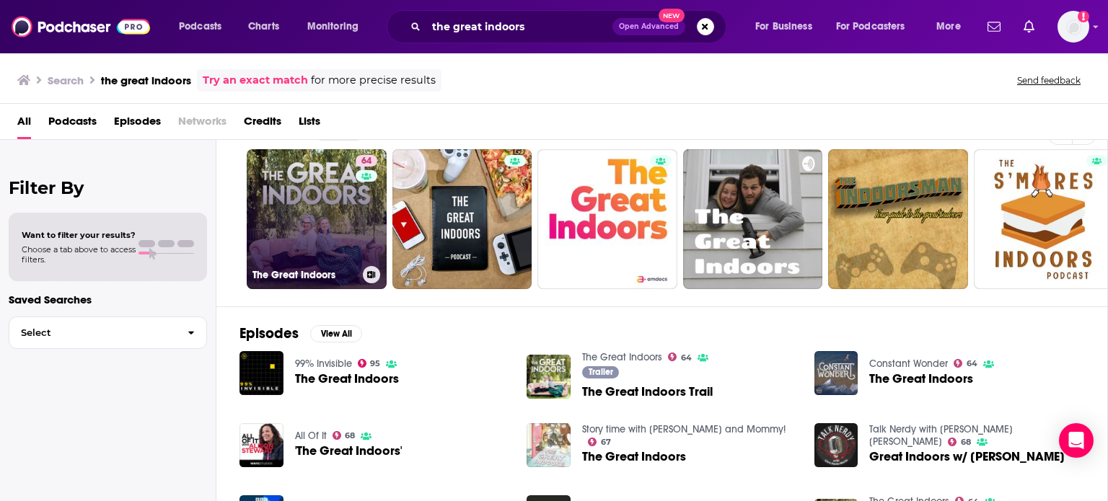
click at [294, 203] on link "64 The Great Indoors" at bounding box center [317, 219] width 140 height 140
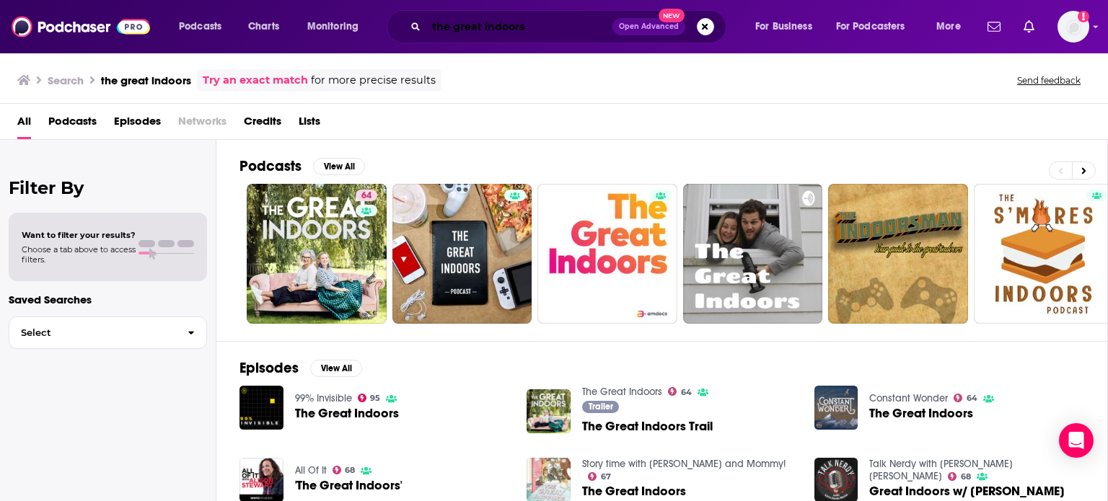
click at [439, 25] on input "the great indoors" at bounding box center [519, 26] width 186 height 23
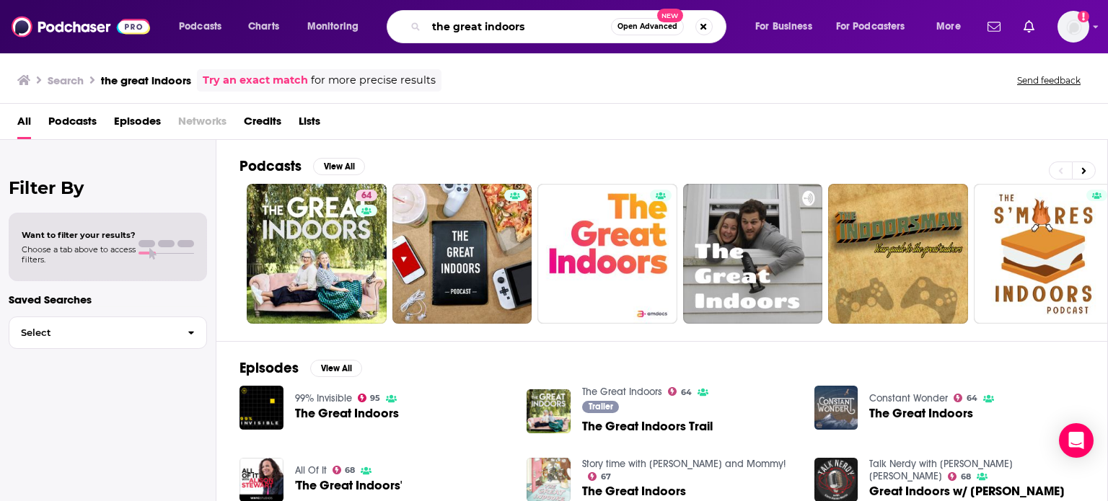
click at [439, 25] on input "the great indoors" at bounding box center [518, 26] width 185 height 23
type input "a well designed business"
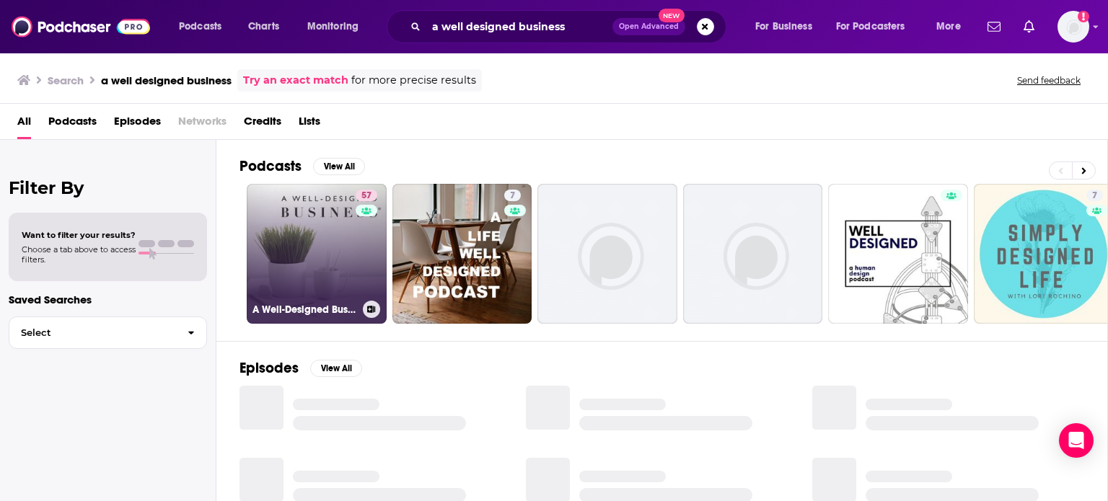
click at [322, 273] on link "57 A Well-Designed Business® | Interior Design Business Podcast" at bounding box center [317, 254] width 140 height 140
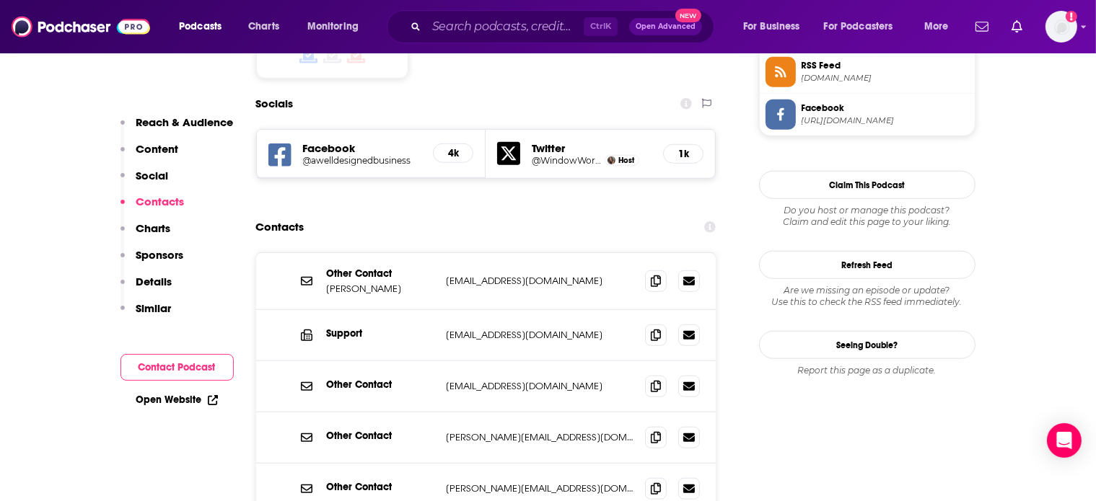
scroll to position [1217, 0]
click at [654, 431] on icon at bounding box center [656, 437] width 10 height 12
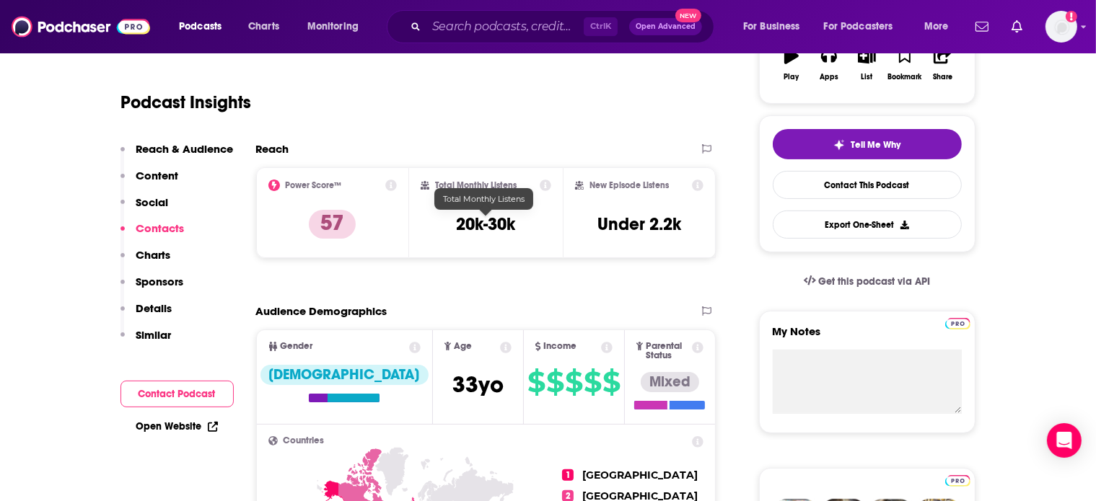
scroll to position [0, 0]
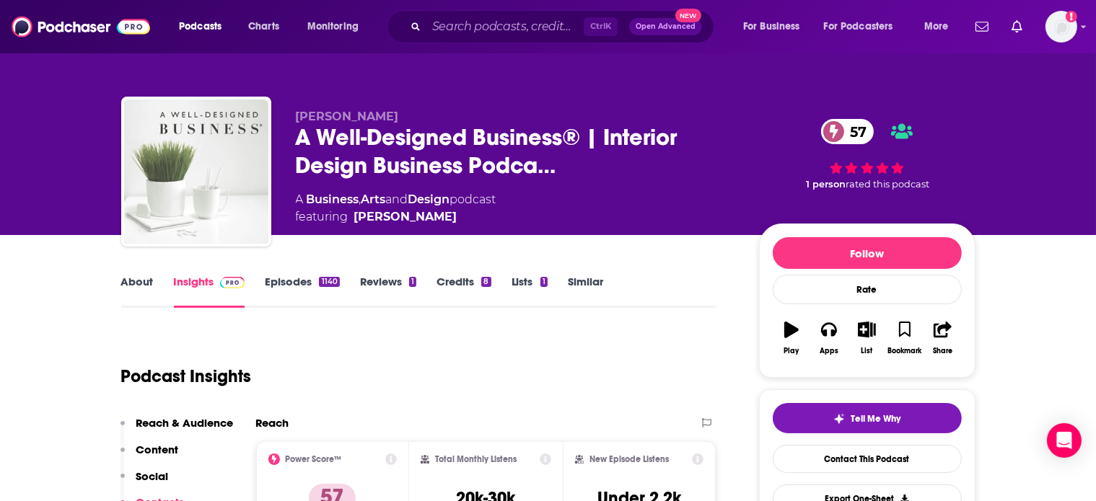
click at [315, 285] on link "Episodes 1140" at bounding box center [302, 291] width 74 height 33
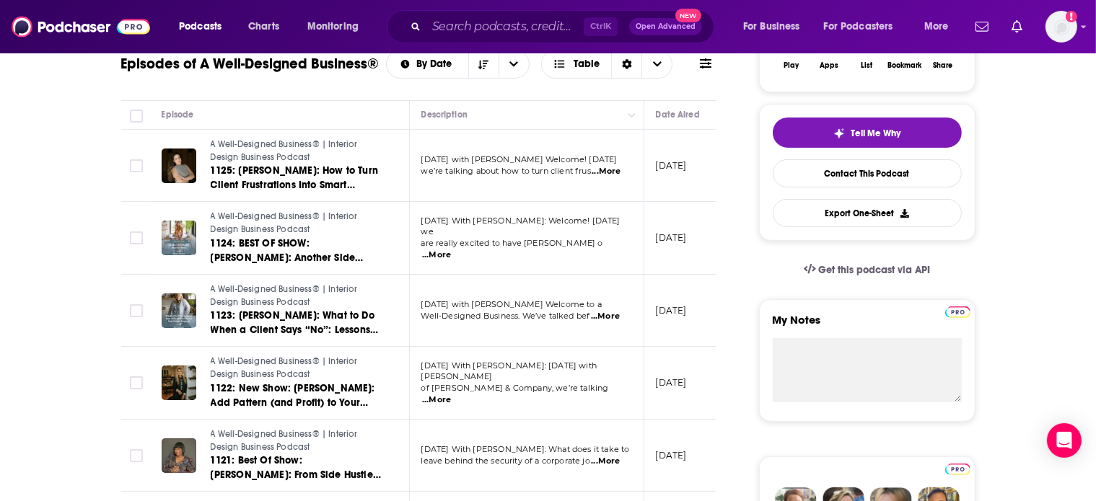
scroll to position [232, 0]
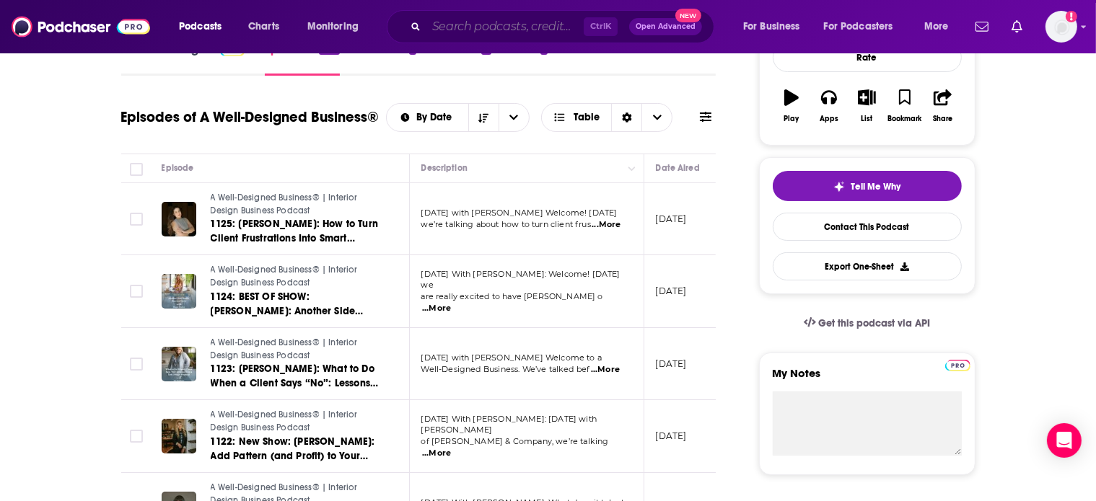
click at [490, 31] on input "Search podcasts, credits, & more..." at bounding box center [504, 26] width 157 height 23
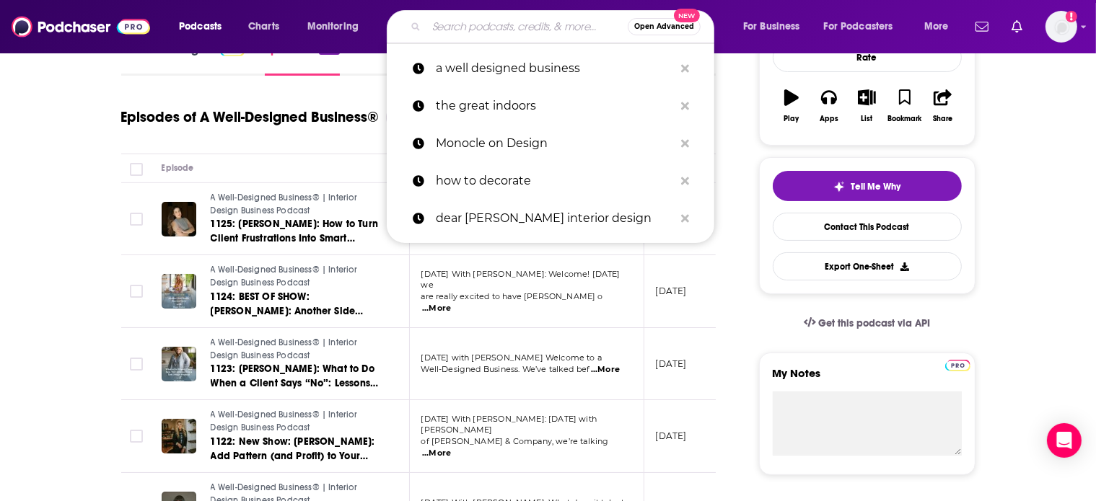
paste input "MAKE SPACE with [PERSON_NAME],"
type input "MAKE SPACE with [PERSON_NAME],"
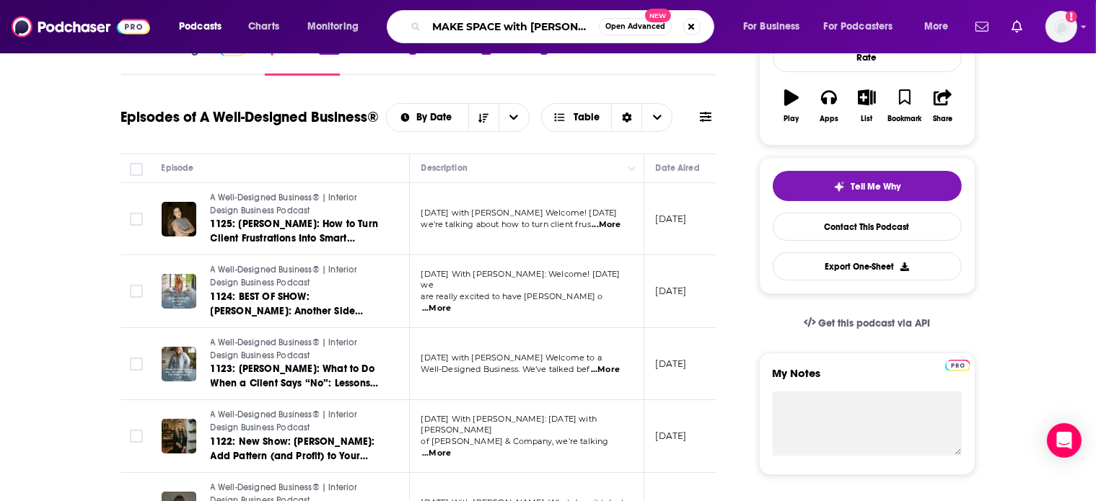
scroll to position [0, 14]
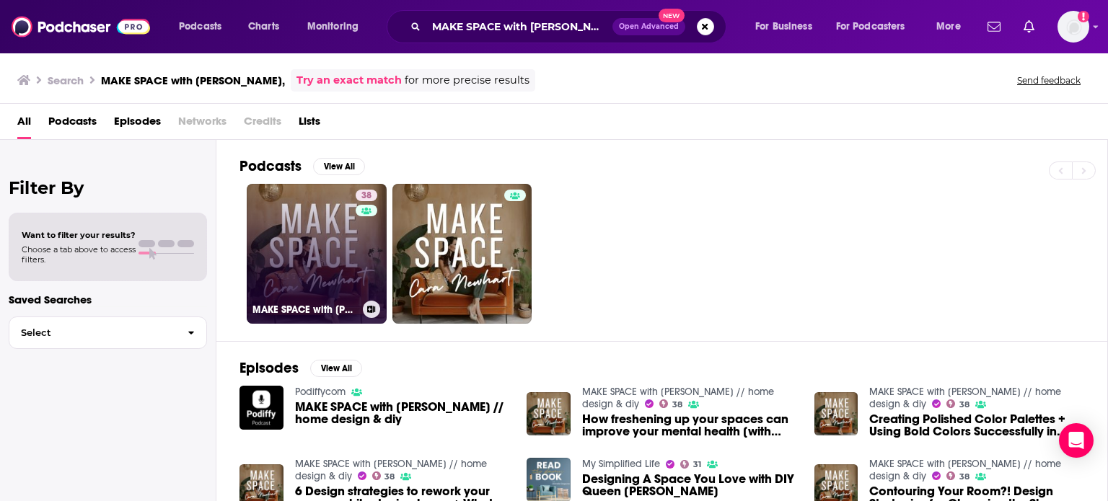
click at [321, 227] on link "38 MAKE SPACE with [PERSON_NAME] // home design & diy" at bounding box center [317, 254] width 140 height 140
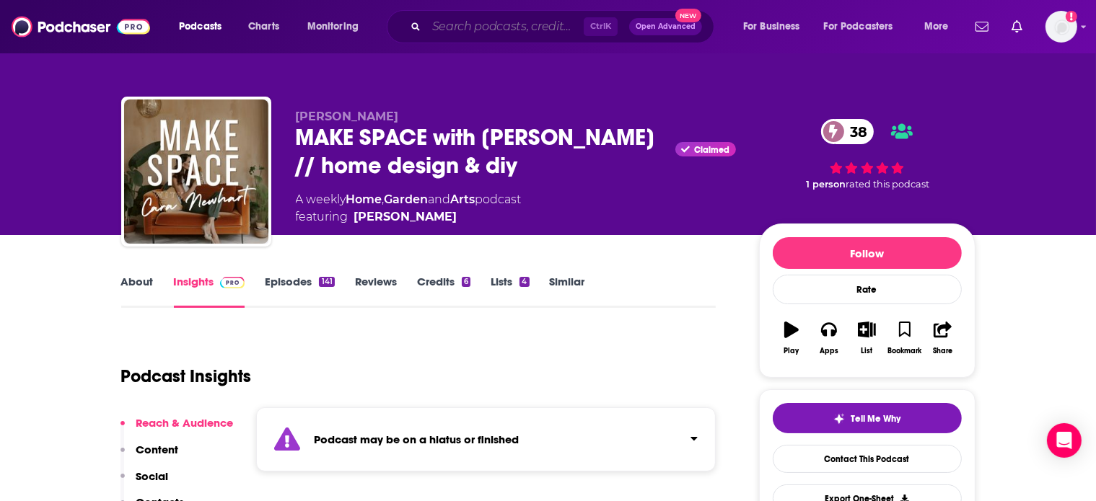
click at [453, 31] on input "Search podcasts, credits, & more..." at bounding box center [504, 26] width 157 height 23
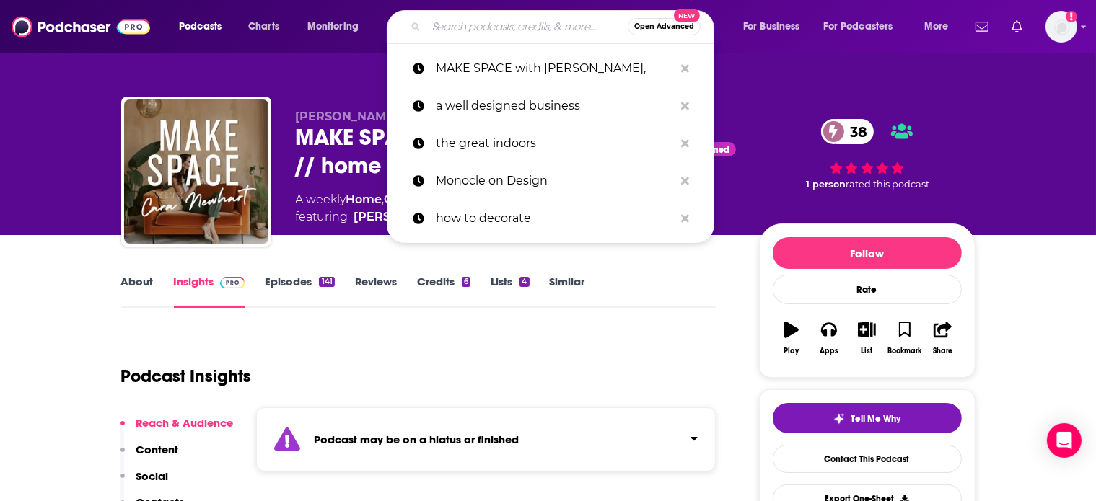
paste input "Young House Love Has A Podcast"
type input "Young House Love Has A Podcast"
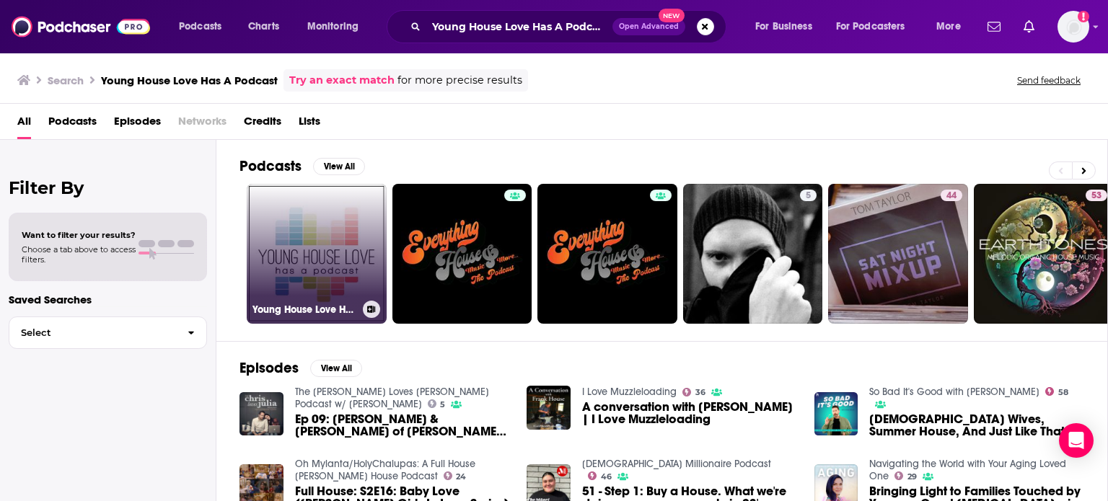
click at [291, 270] on link "Young House Love Has A Podcast" at bounding box center [317, 254] width 140 height 140
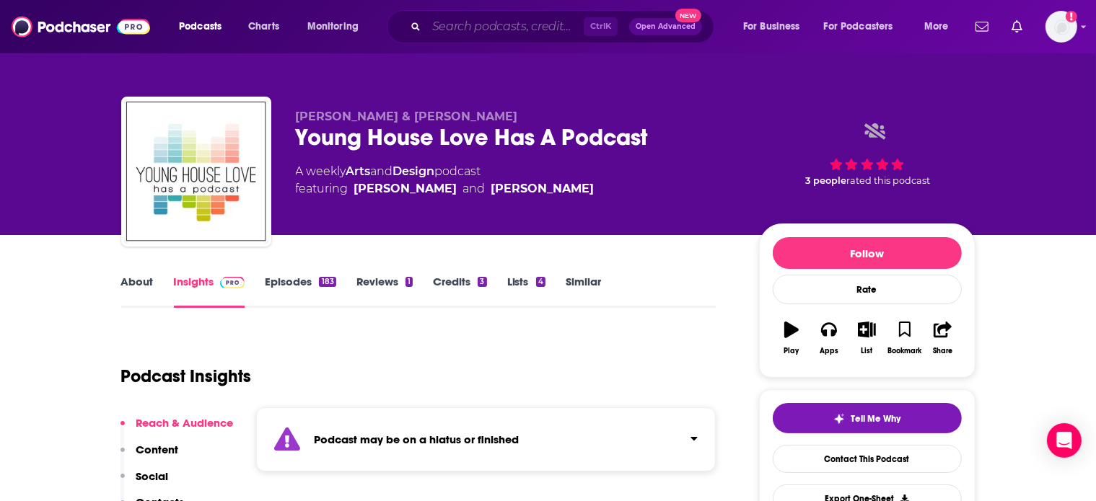
click at [445, 33] on input "Search podcasts, credits, & more..." at bounding box center [504, 26] width 157 height 23
paste input "The Chromologist"
type input "The Chromologist"
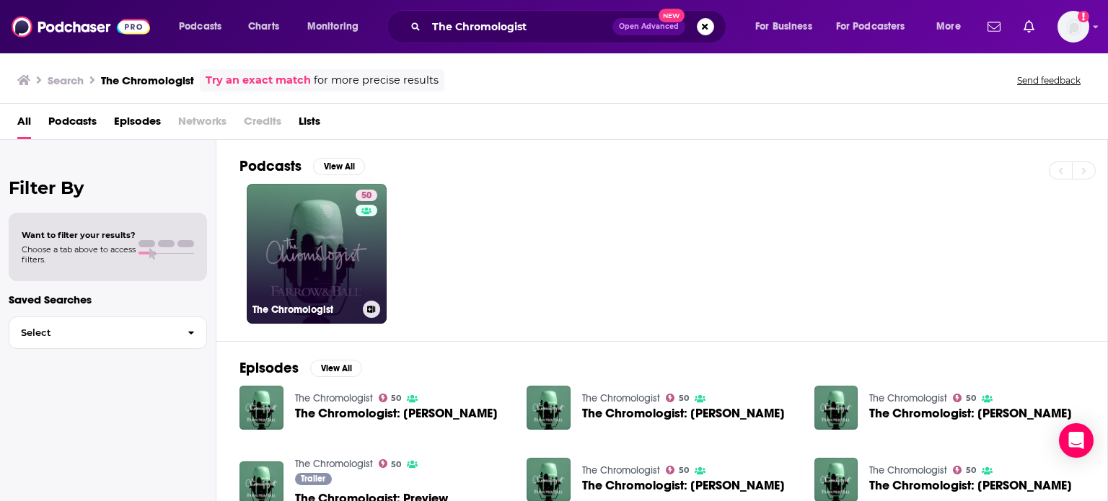
click at [320, 268] on link "50 The Chromologist" at bounding box center [317, 254] width 140 height 140
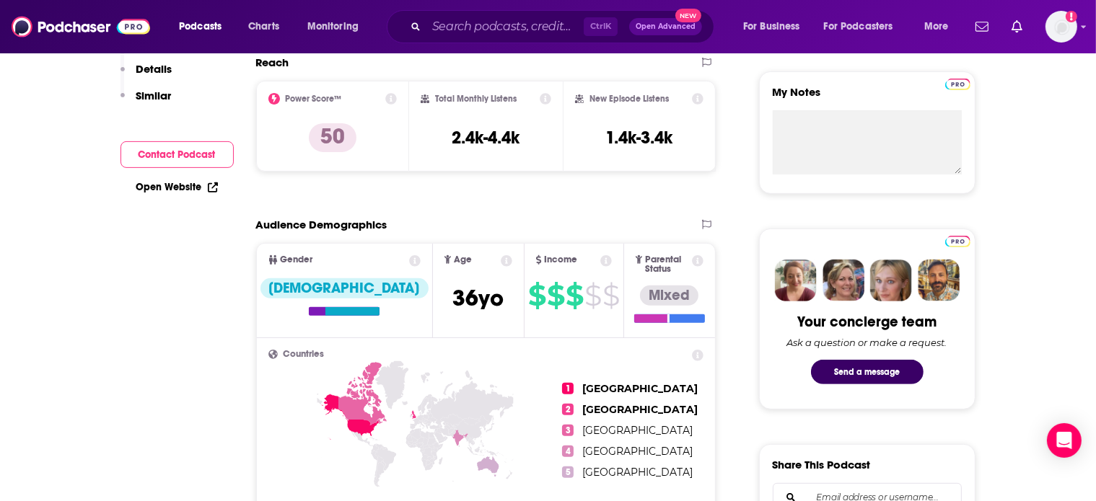
scroll to position [139, 0]
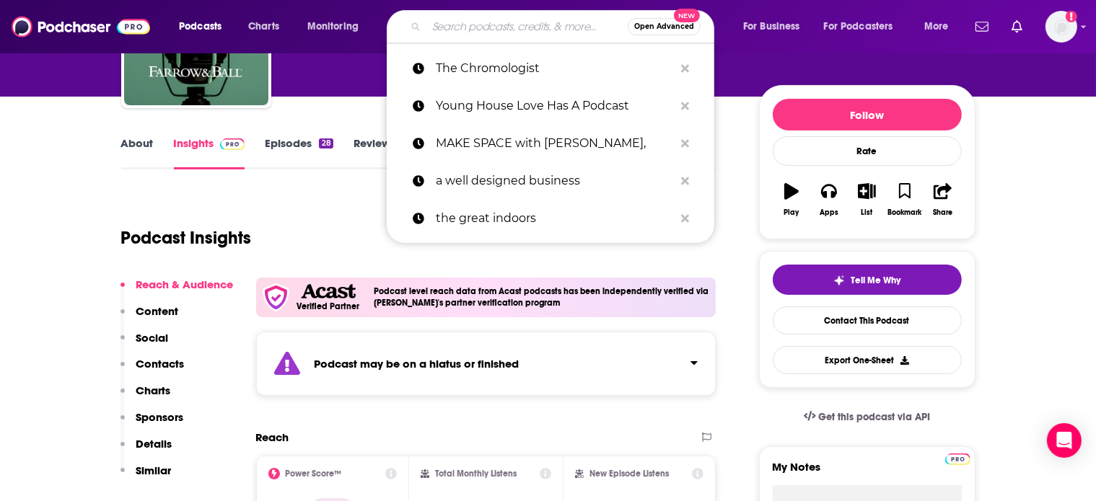
click at [442, 25] on input "Search podcasts, credits, & more..." at bounding box center [526, 26] width 201 height 23
paste input "Homing In"
type input "Homing In"
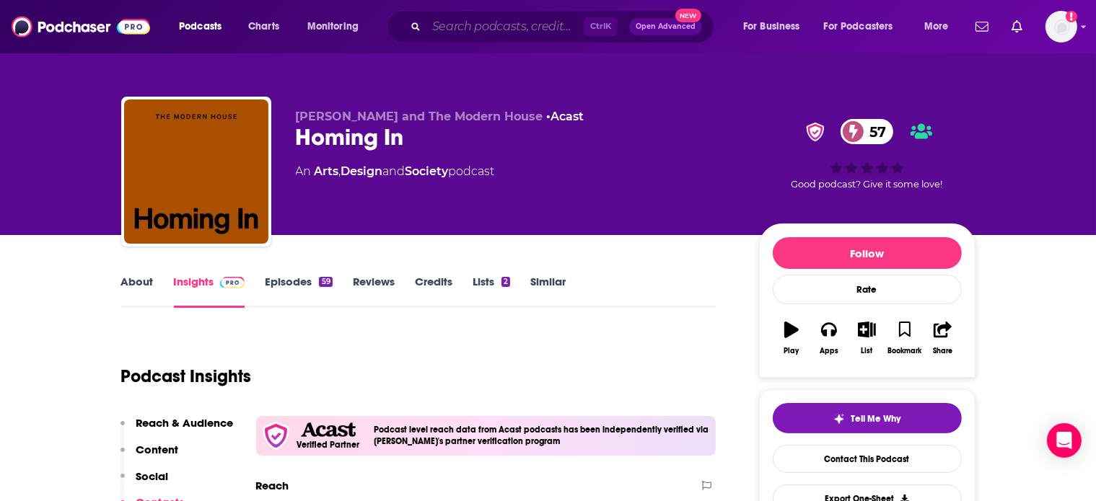
click at [464, 29] on input "Search podcasts, credits, & more..." at bounding box center [504, 26] width 157 height 23
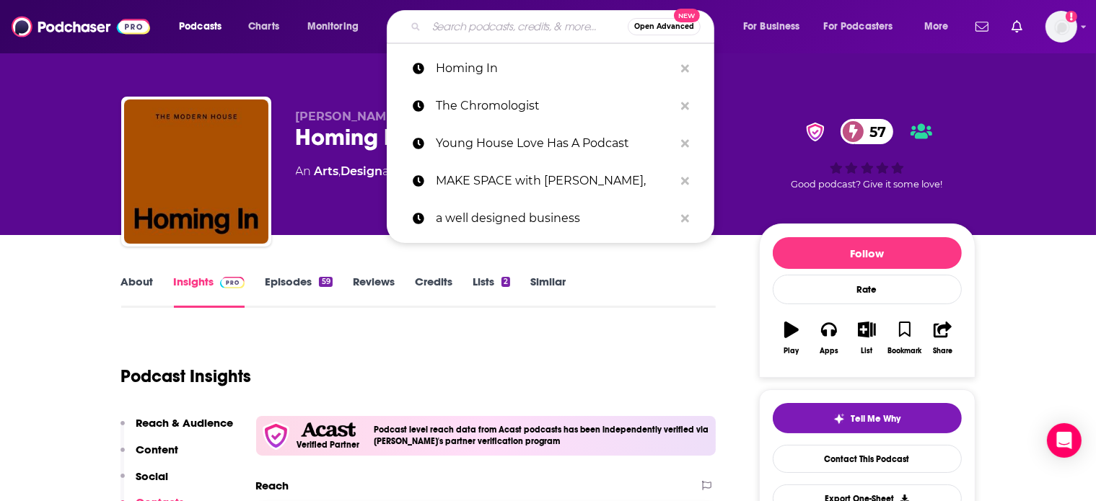
paste input "So, How Do You… The Interiors Podcast"
type input "So, How Do You… The Interiors Podcast"
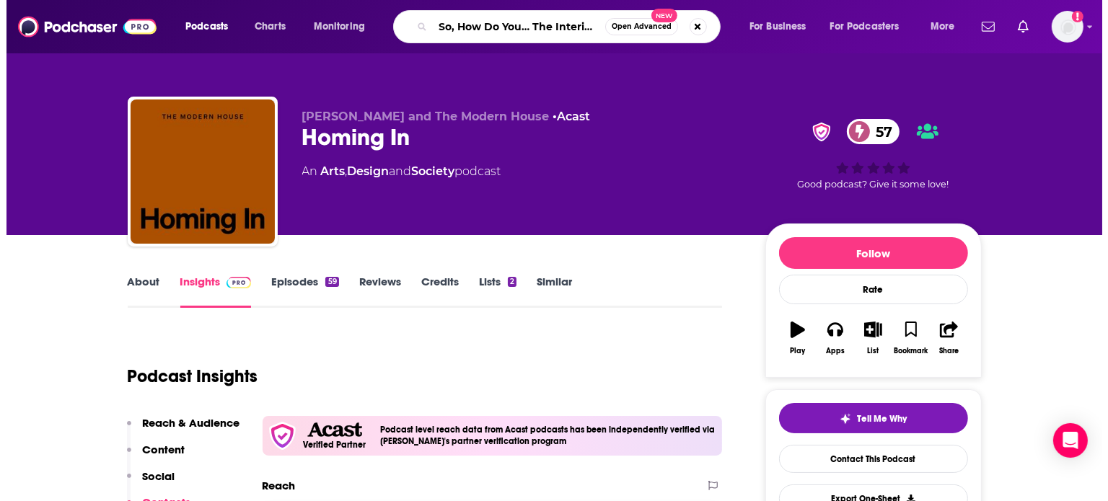
scroll to position [0, 46]
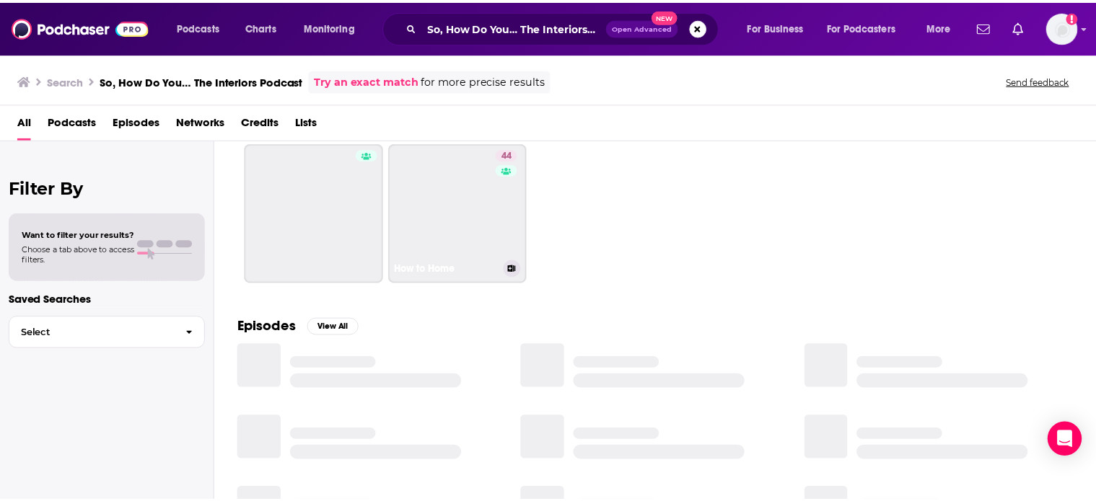
scroll to position [43, 0]
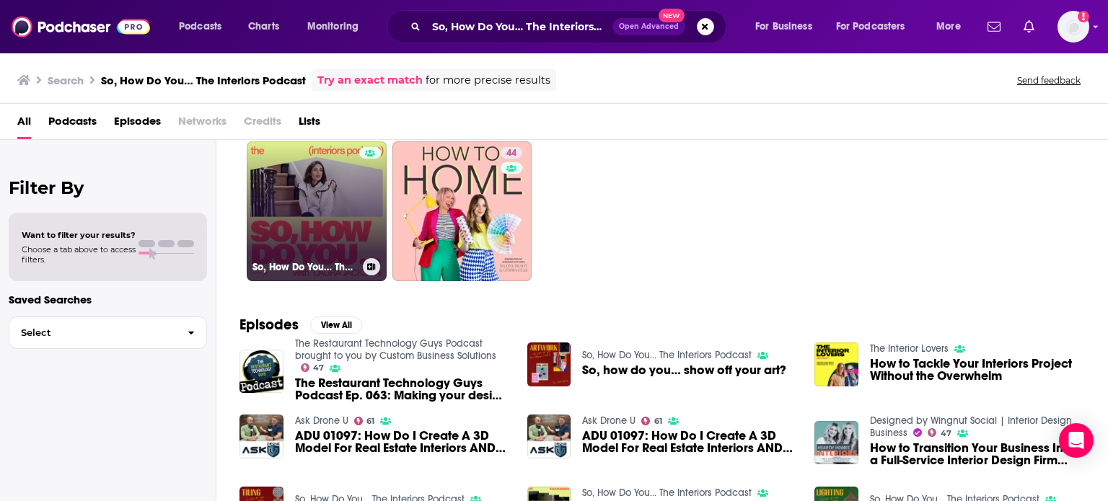
click at [294, 201] on link "So, How Do You… The Interiors Podcast" at bounding box center [317, 211] width 140 height 140
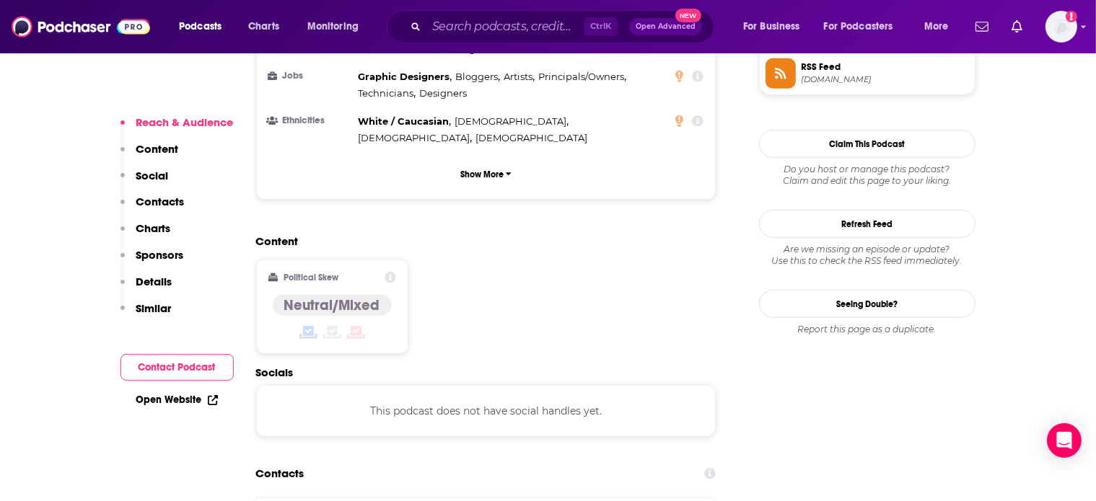
scroll to position [1368, 0]
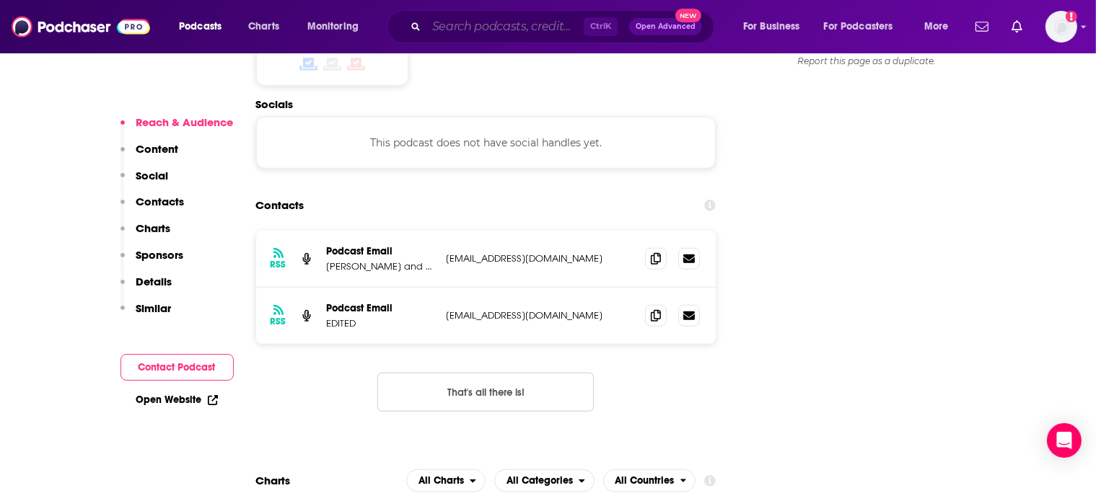
click at [452, 28] on input "Search podcasts, credits, & more..." at bounding box center [504, 26] width 157 height 23
paste input "The Ins & Outs"
type input "The Ins & Outs"
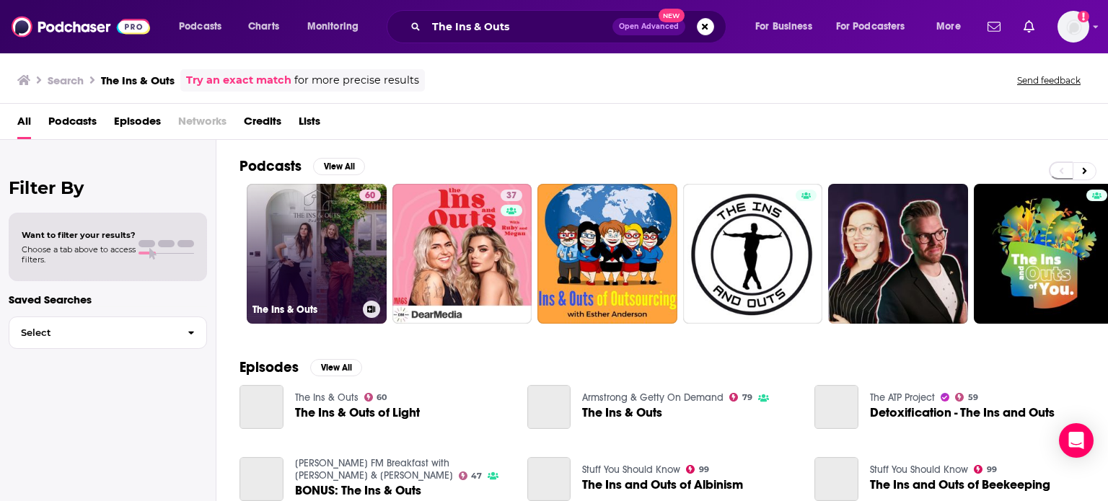
click at [315, 250] on link "60 The Ins & Outs" at bounding box center [317, 254] width 140 height 140
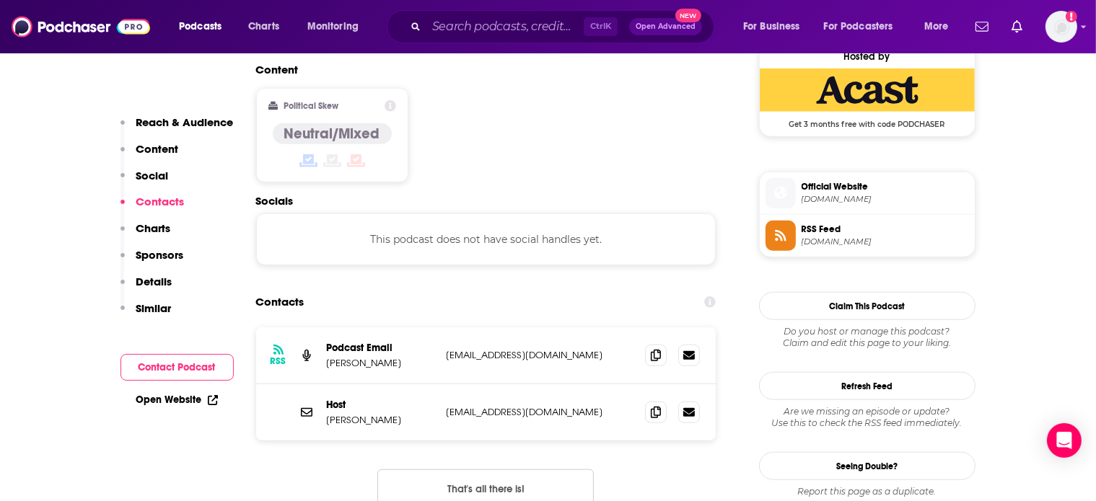
scroll to position [1185, 0]
click at [654, 405] on icon at bounding box center [656, 411] width 10 height 12
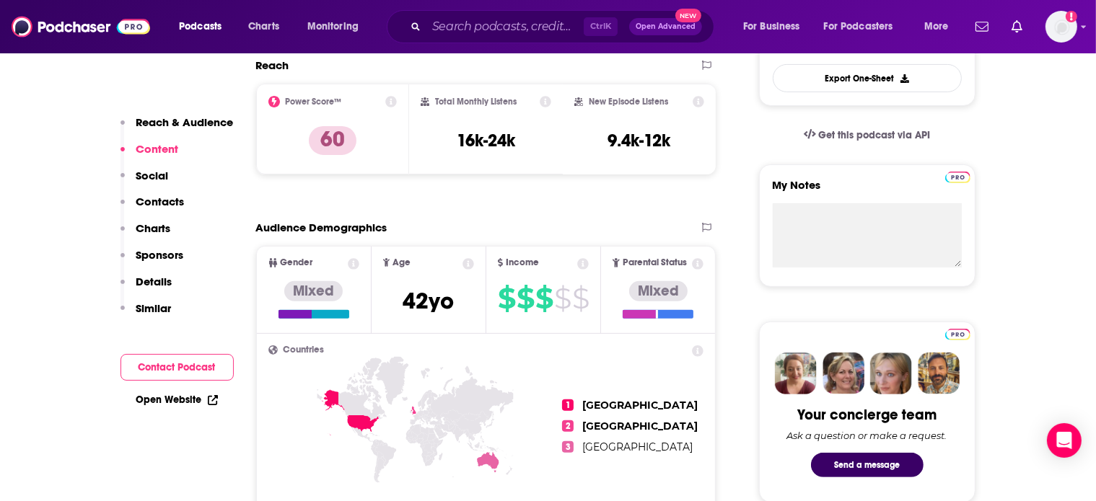
scroll to position [123, 0]
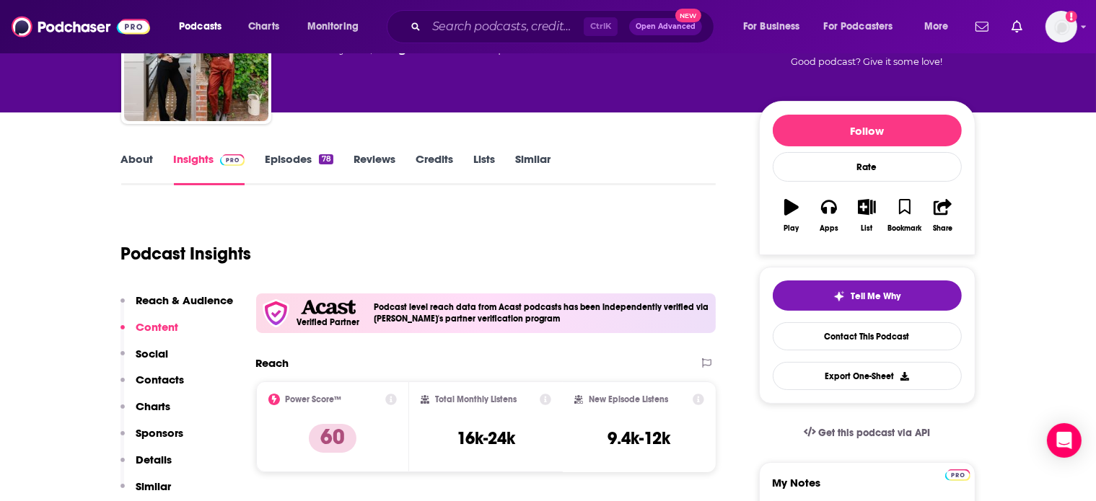
click at [303, 158] on link "Episodes 78" at bounding box center [299, 168] width 68 height 33
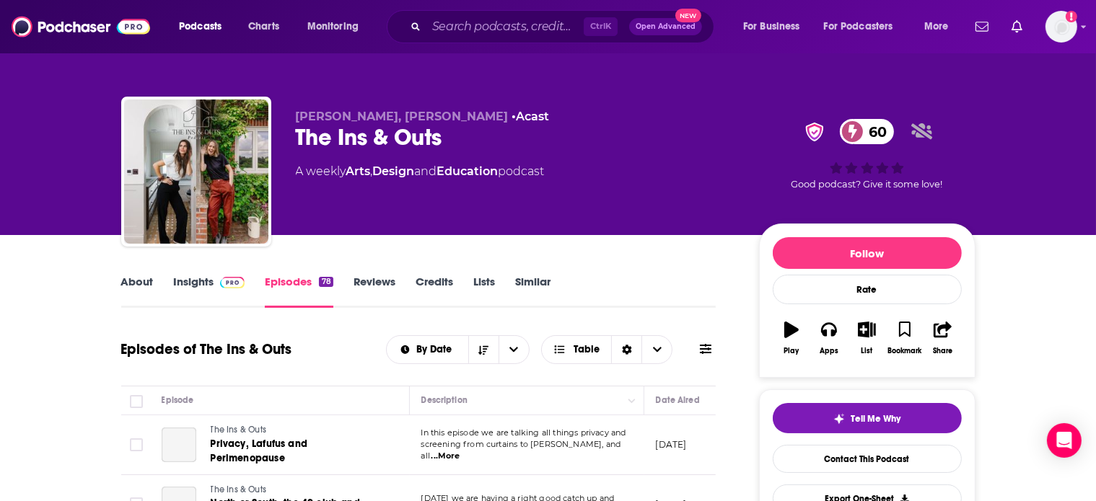
scroll to position [237, 0]
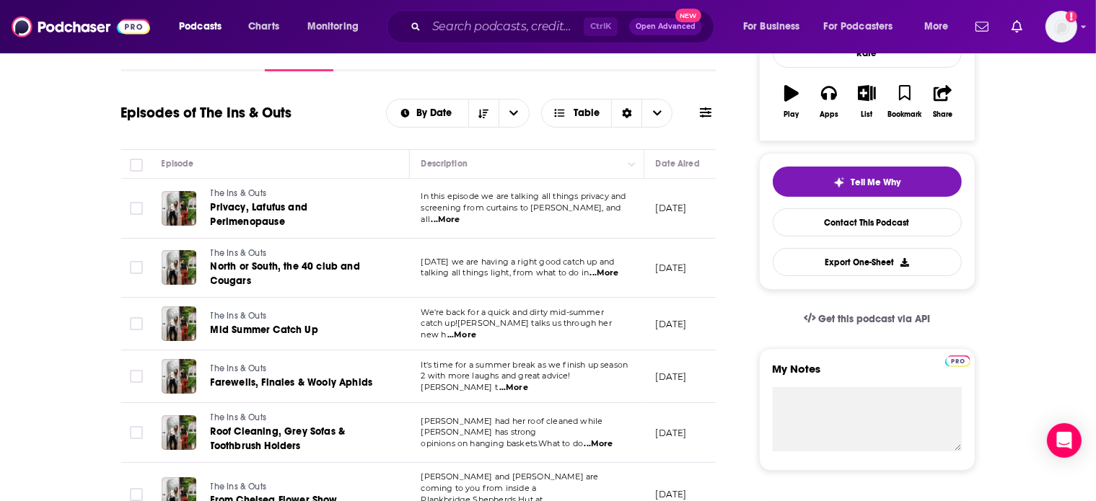
click at [460, 214] on span "...More" at bounding box center [445, 220] width 29 height 12
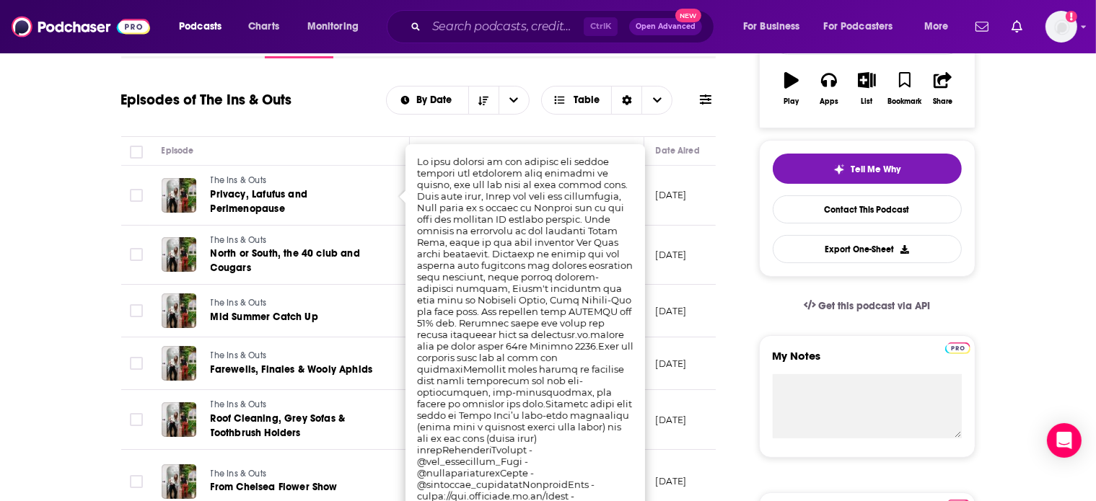
scroll to position [248, 0]
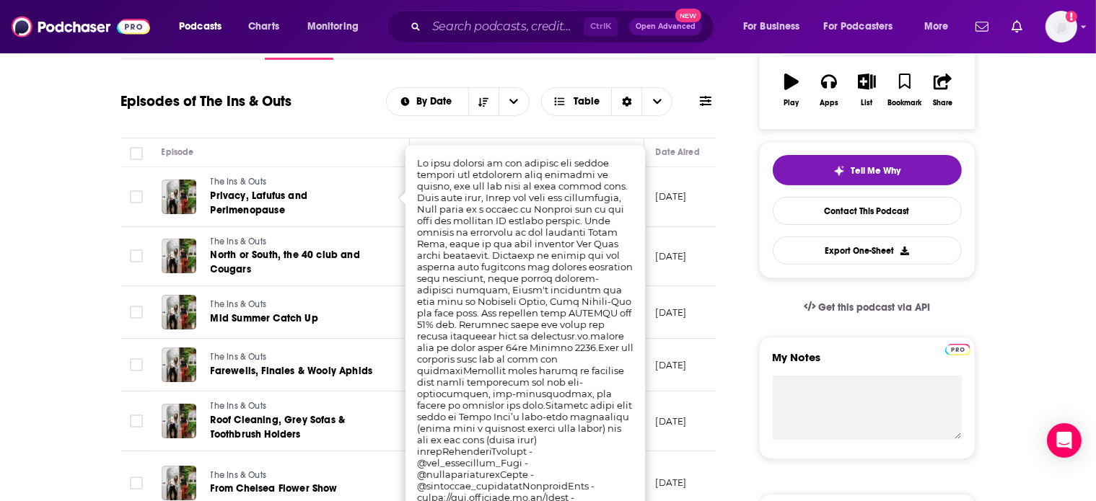
click at [314, 128] on div "Episodes of The Ins & Outs By Date Table" at bounding box center [418, 111] width 595 height 56
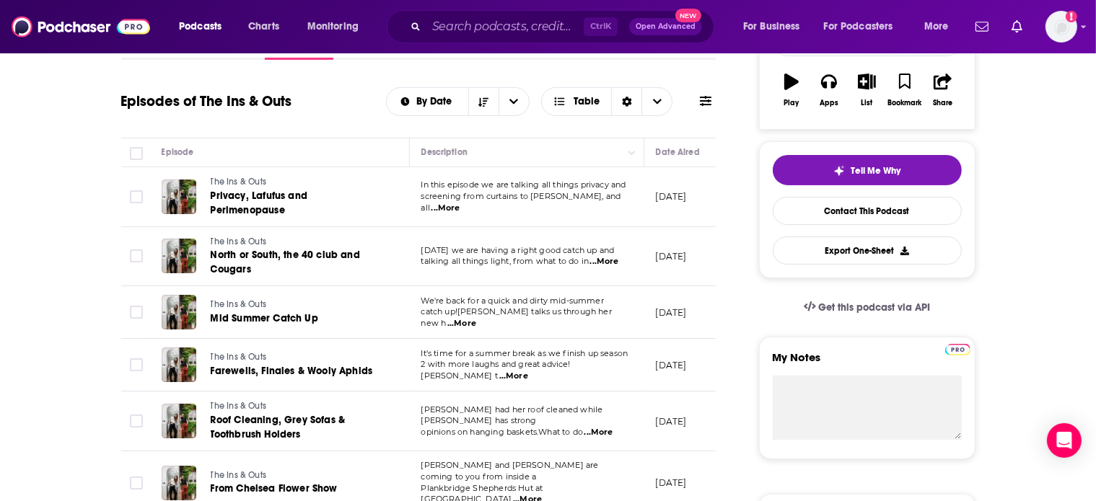
click at [615, 256] on span "...More" at bounding box center [604, 262] width 29 height 12
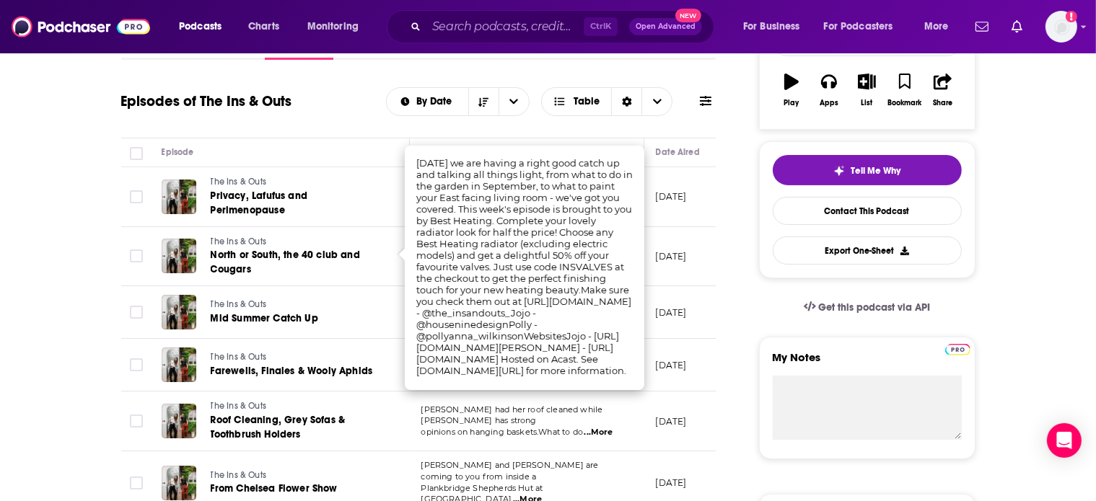
scroll to position [0, 0]
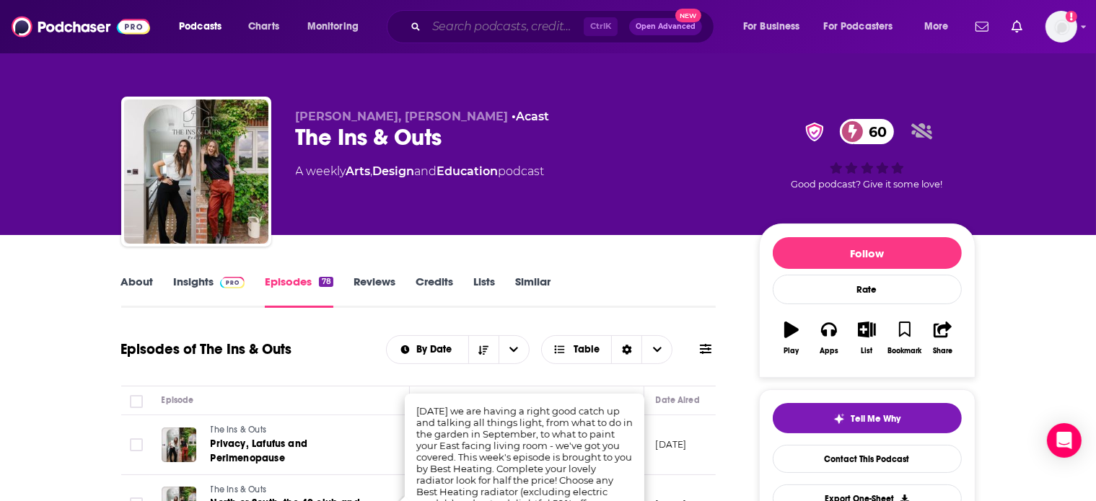
paste input "House Guest by Country & Town House"
click at [437, 30] on input "Search podcasts, credits, & more..." at bounding box center [504, 26] width 157 height 23
type input "House Guest by Country & Town House"
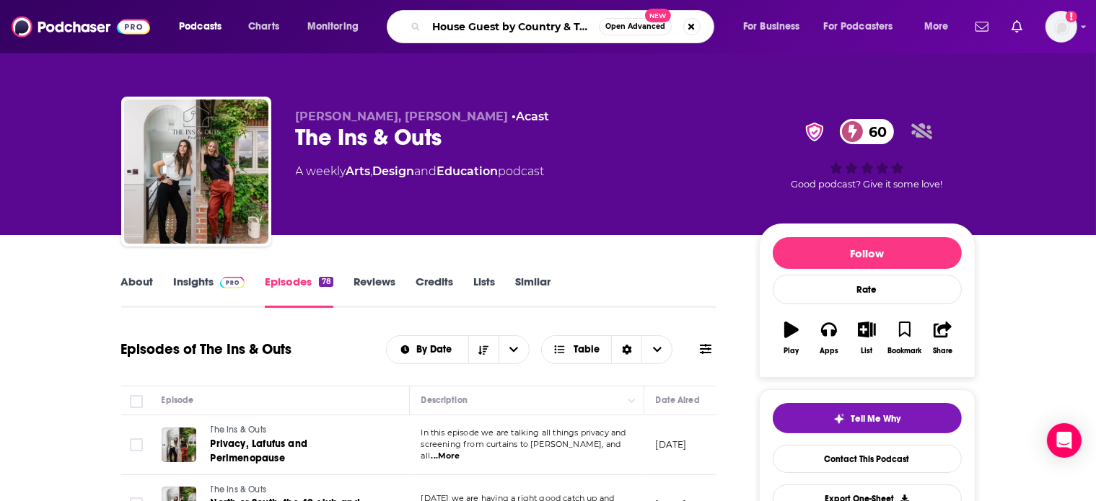
scroll to position [0, 46]
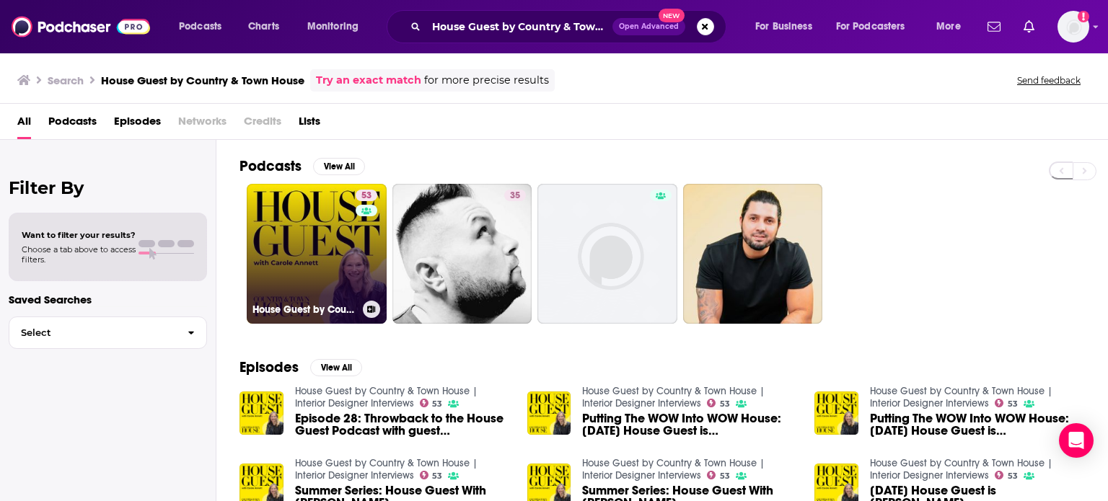
click at [297, 264] on link "53 House Guest by Country & Town House | Interior Designer Interviews" at bounding box center [317, 254] width 140 height 140
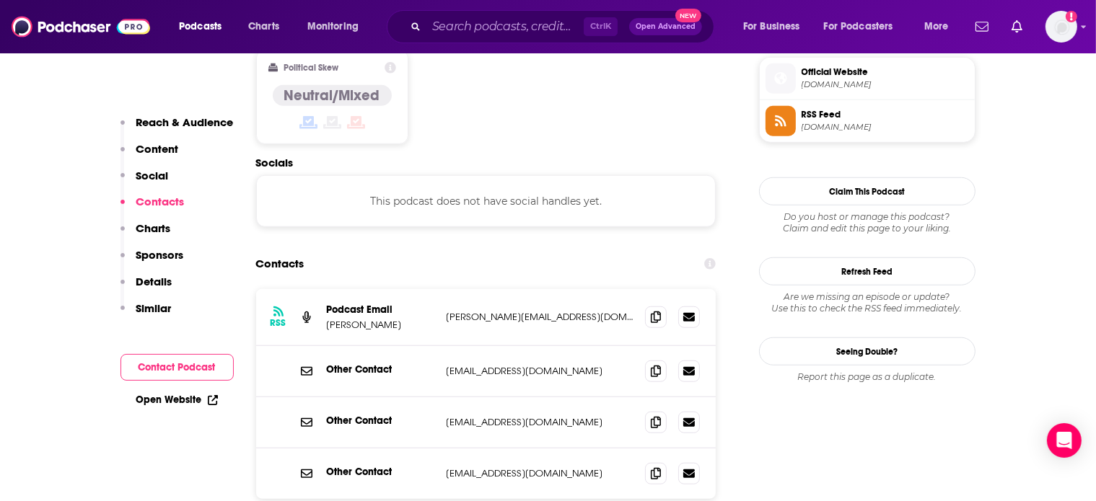
scroll to position [1168, 0]
click at [655, 310] on icon at bounding box center [656, 316] width 10 height 12
click at [430, 32] on input "Search podcasts, credits, & more..." at bounding box center [504, 26] width 157 height 23
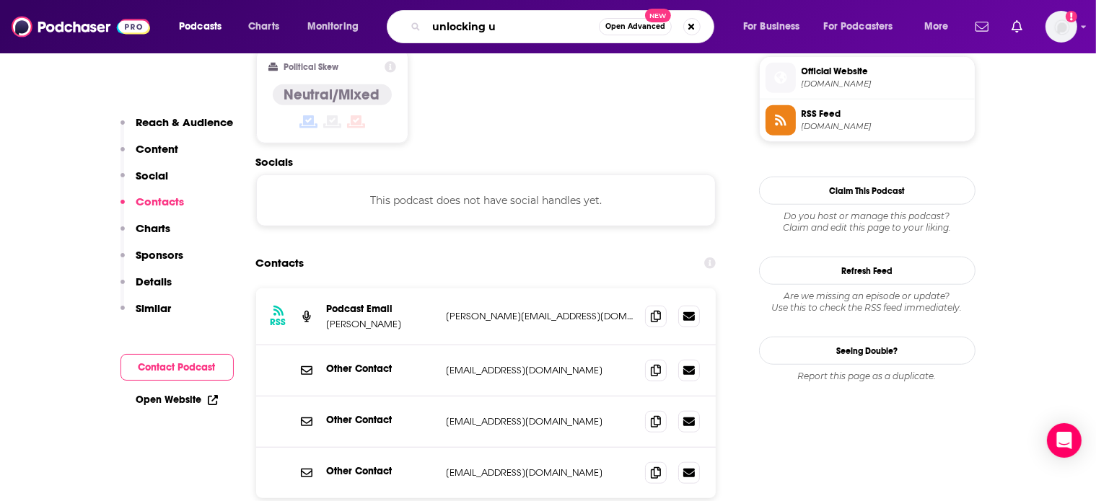
type input "unlocking us"
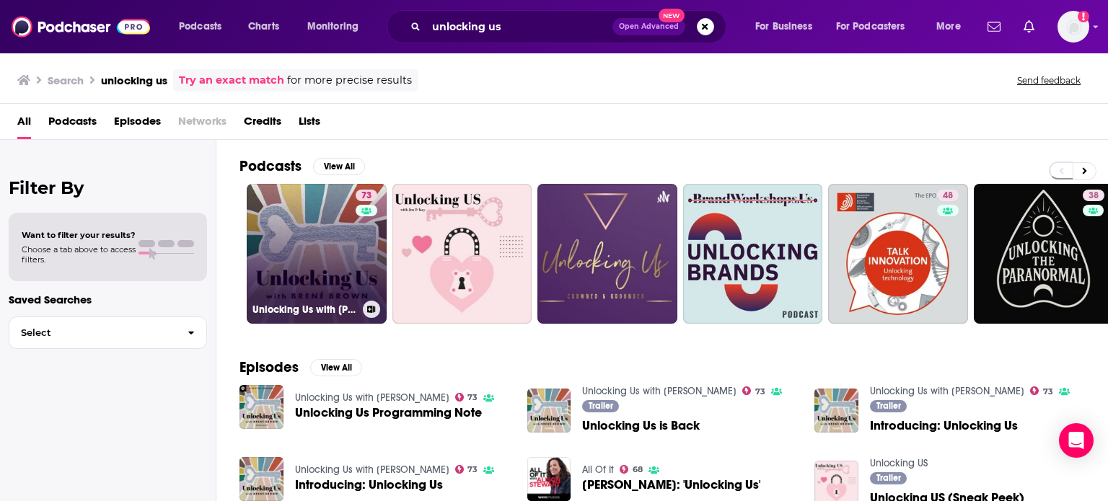
click at [337, 216] on link "73 Unlocking Us with Brené Brown" at bounding box center [317, 254] width 140 height 140
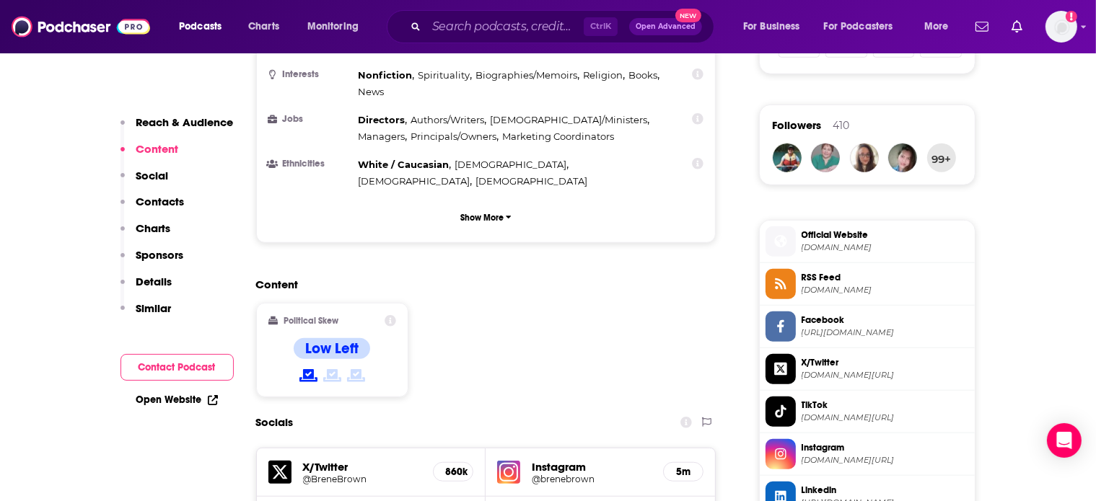
scroll to position [1475, 0]
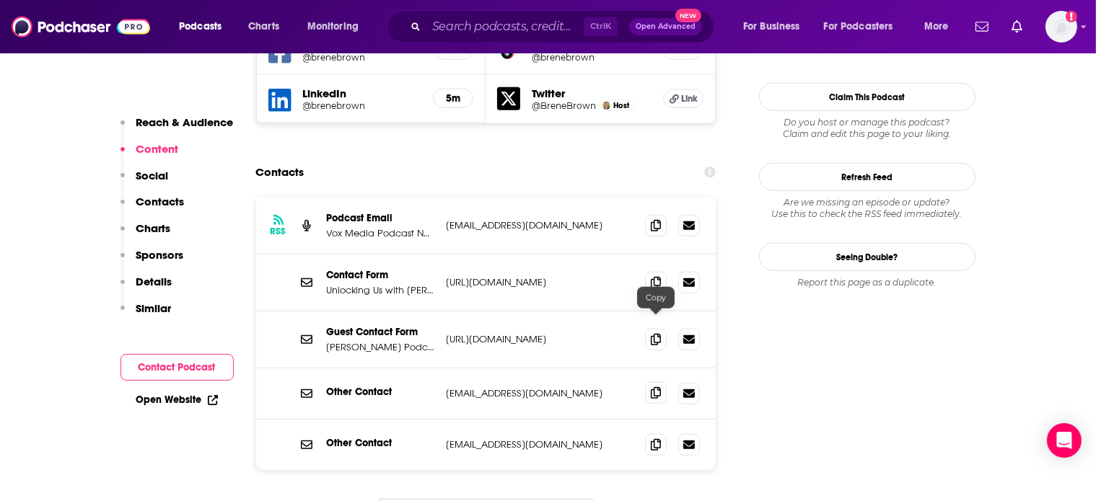
click at [657, 387] on icon at bounding box center [656, 393] width 10 height 12
